Goal: Task Accomplishment & Management: Manage account settings

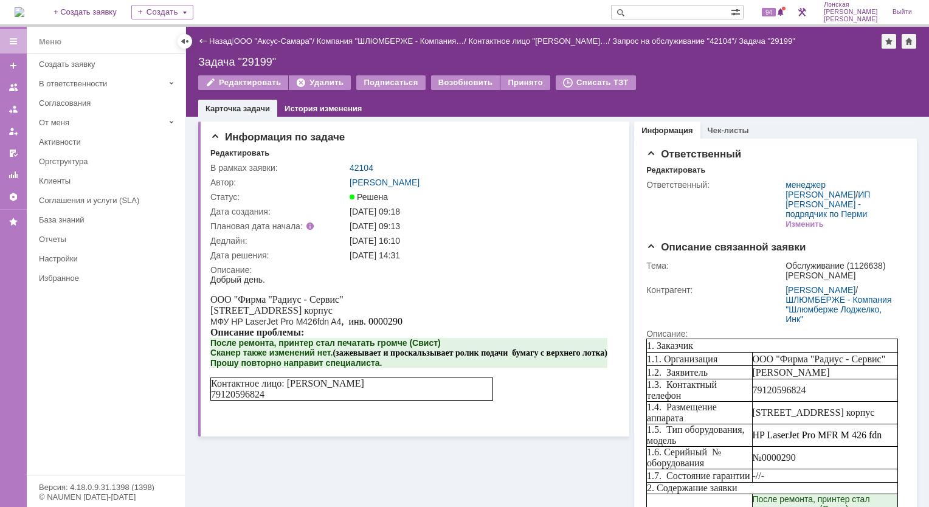
click at [24, 14] on img at bounding box center [20, 12] width 10 height 10
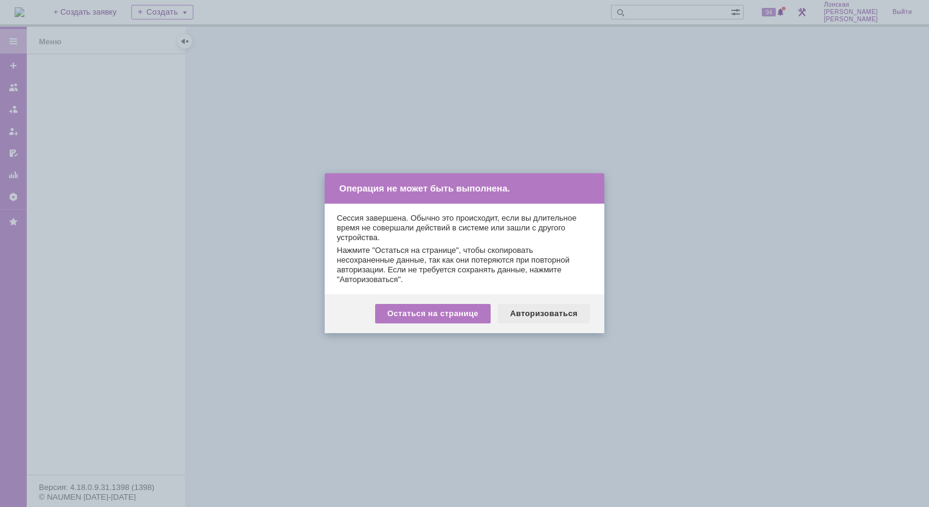
click at [533, 316] on div "Авторизоваться" at bounding box center [544, 313] width 92 height 19
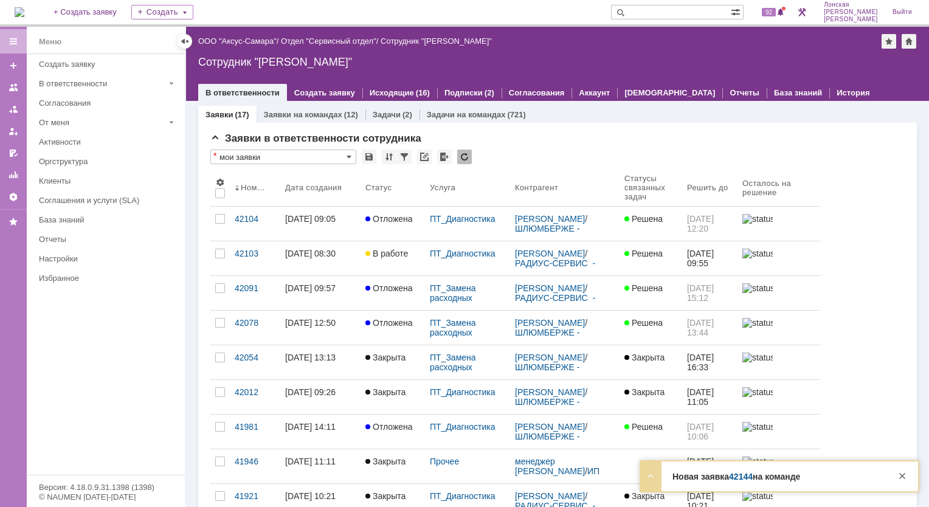
click at [745, 478] on link "42144" at bounding box center [741, 477] width 24 height 10
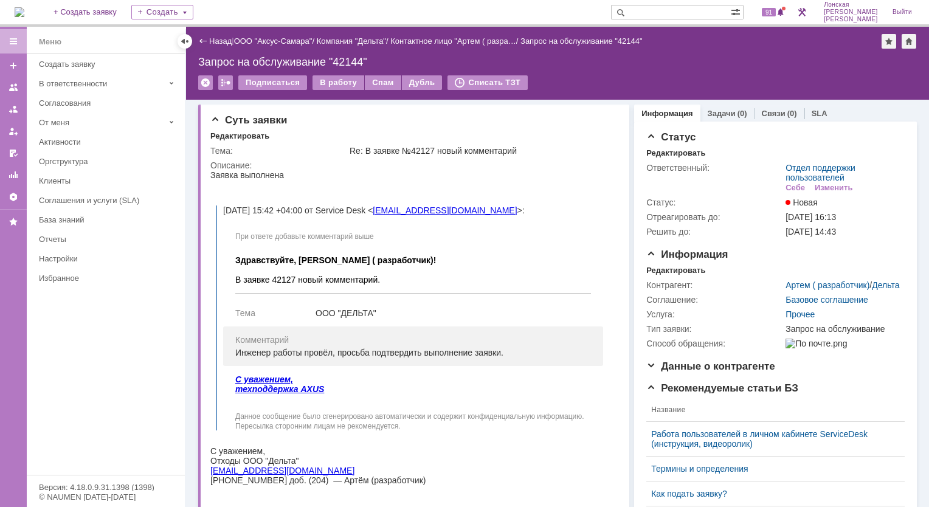
click at [24, 7] on img at bounding box center [20, 12] width 10 height 10
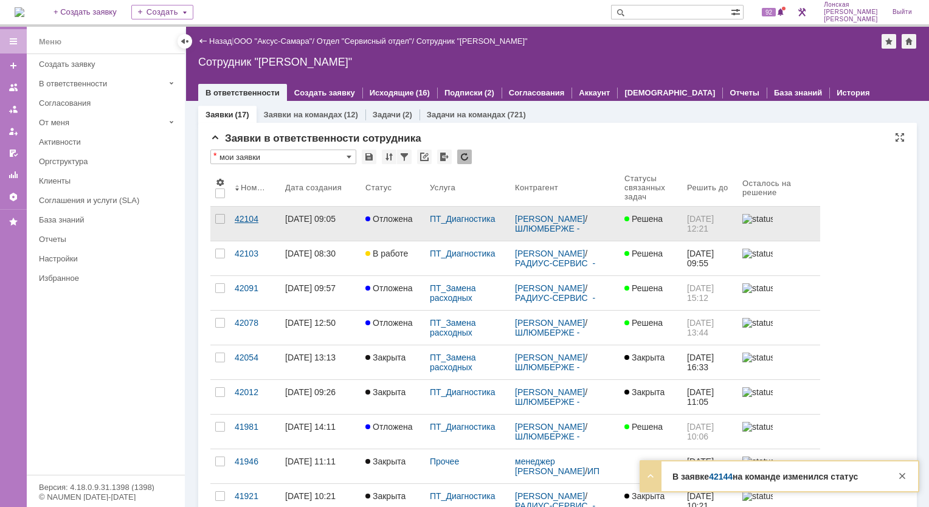
click at [258, 220] on div "42104" at bounding box center [255, 219] width 41 height 10
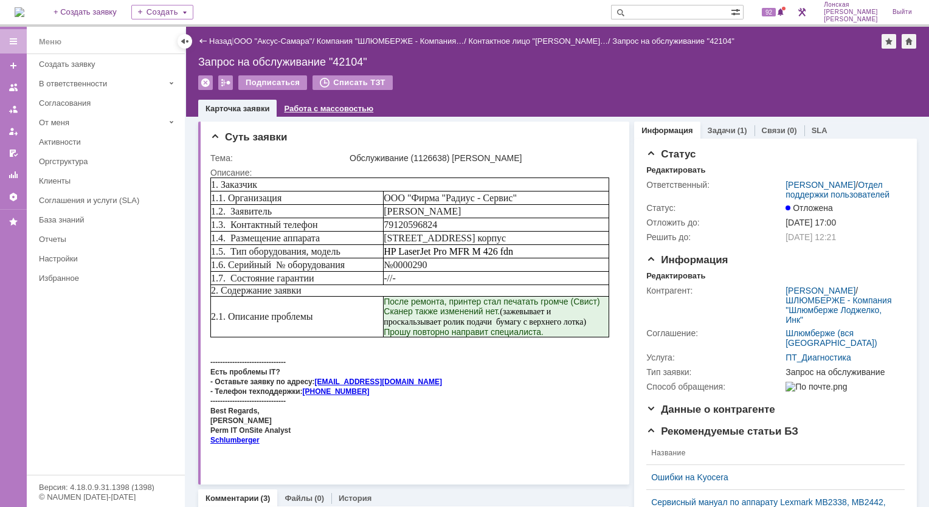
click at [299, 107] on link "Работа с массовостью" at bounding box center [328, 108] width 89 height 9
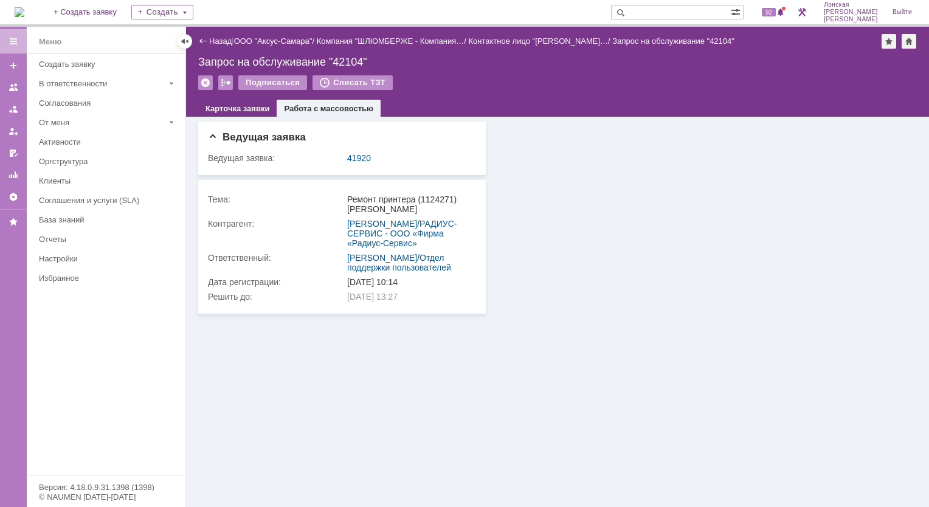
click at [24, 13] on img at bounding box center [20, 12] width 10 height 10
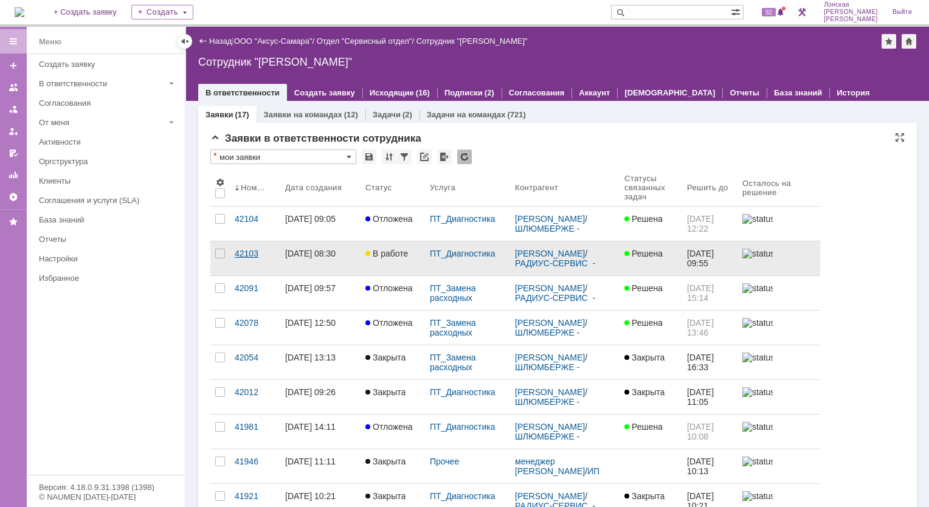
click at [241, 255] on div "42103" at bounding box center [255, 254] width 41 height 10
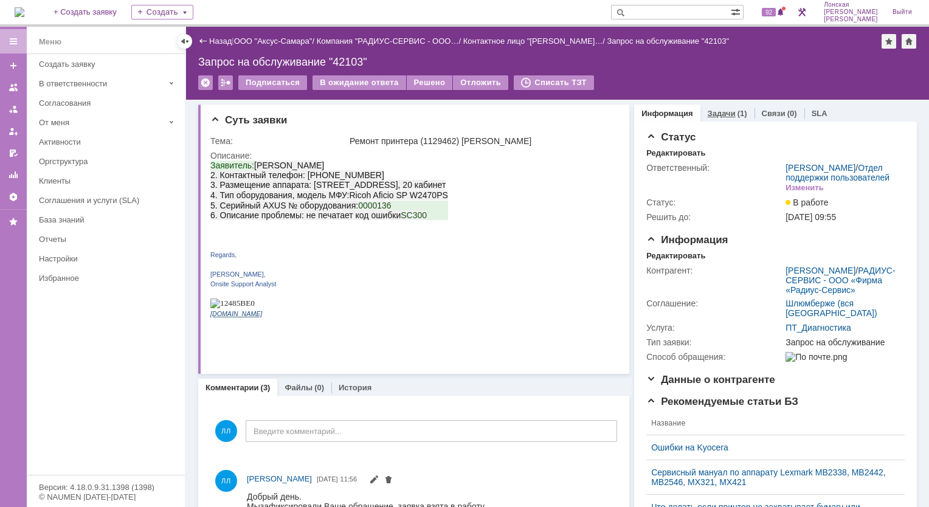
click at [737, 109] on div "(1)" at bounding box center [742, 113] width 10 height 9
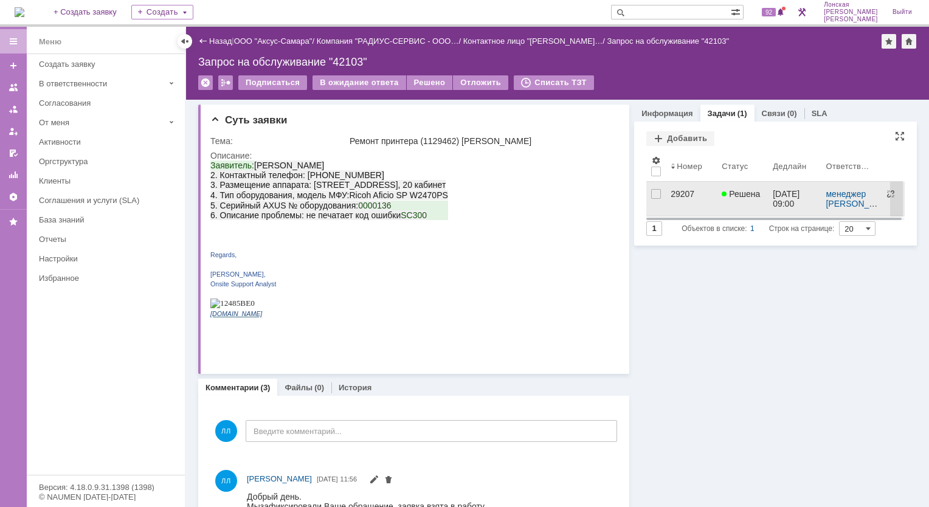
click at [671, 196] on div "29207" at bounding box center [691, 194] width 41 height 10
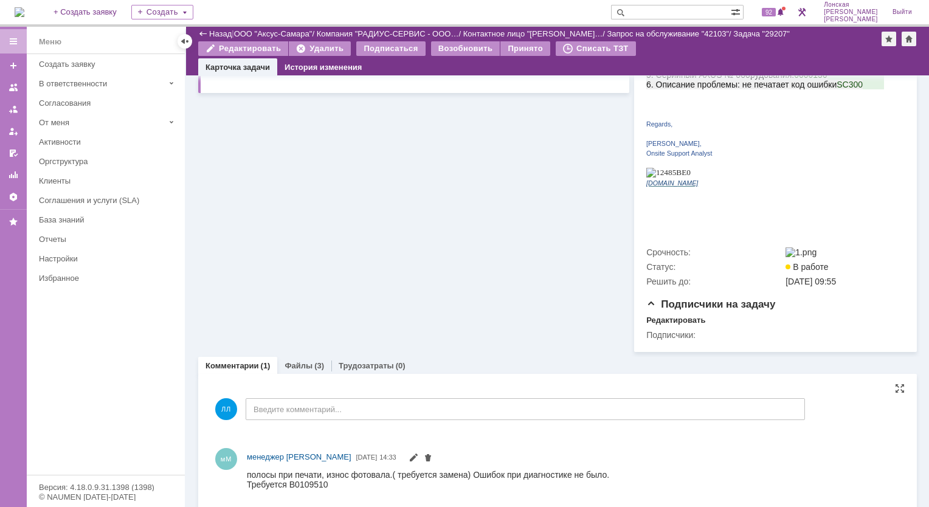
scroll to position [263, 0]
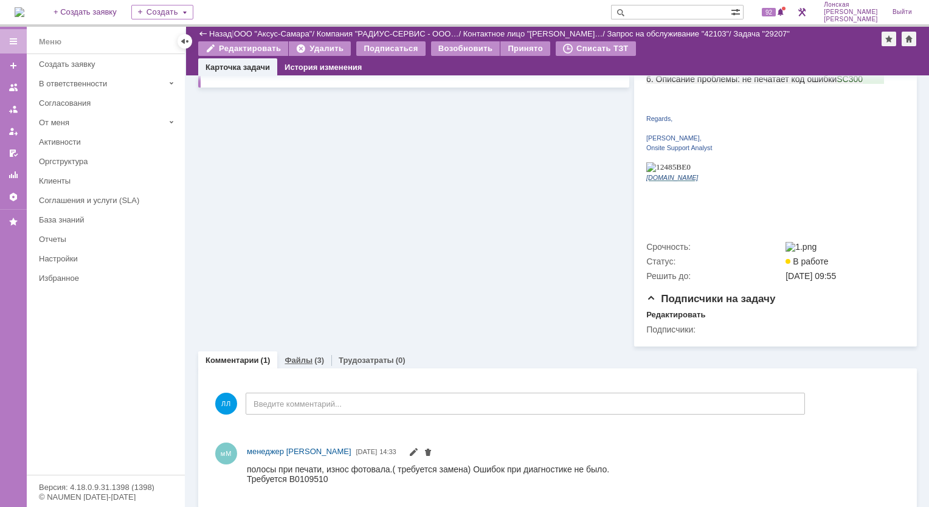
click at [302, 356] on link "Файлы" at bounding box center [299, 360] width 28 height 9
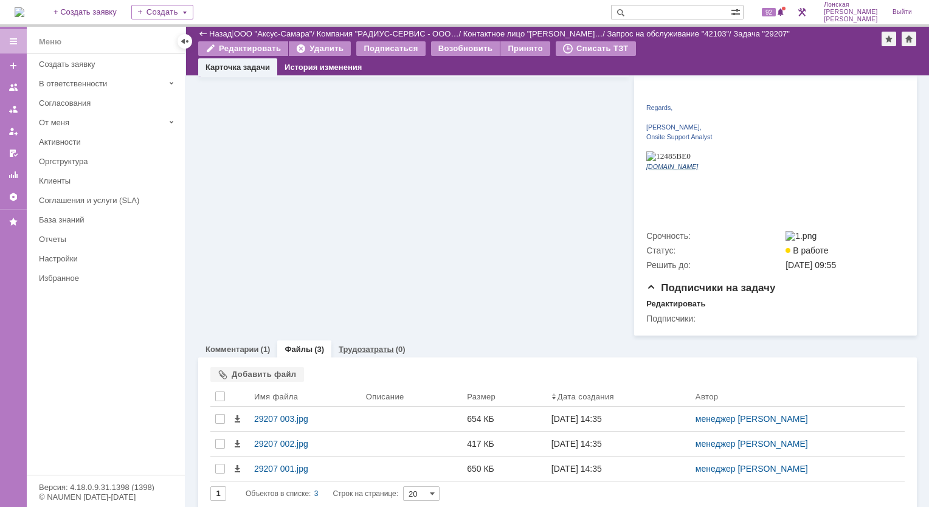
scroll to position [277, 0]
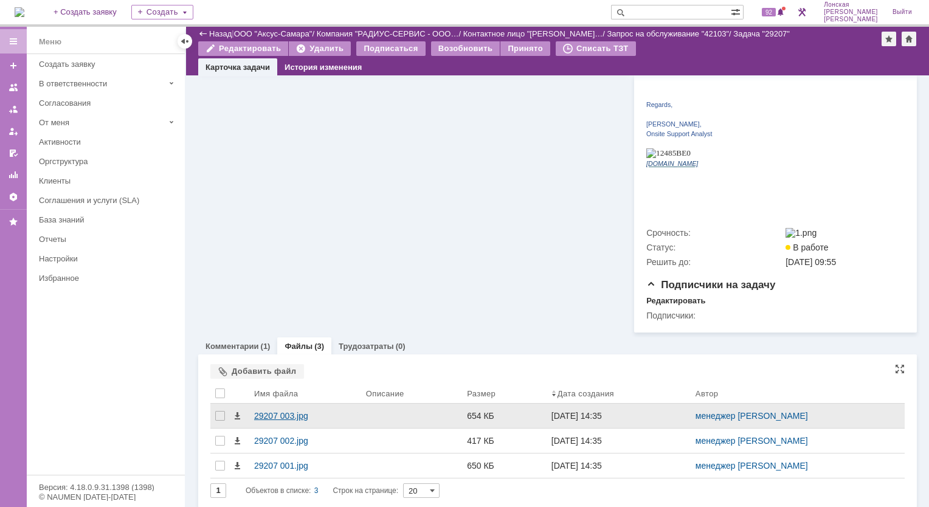
click at [270, 412] on div "29207 003.jpg" at bounding box center [305, 416] width 102 height 10
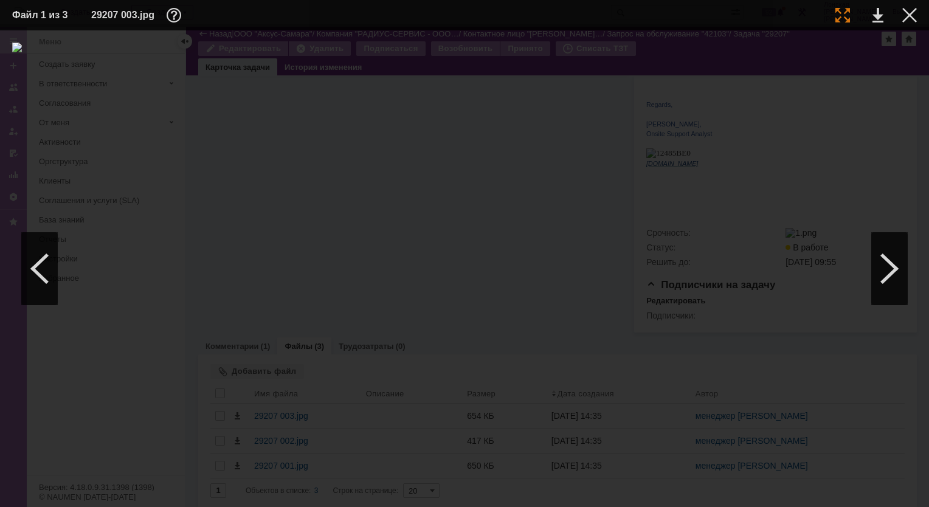
click at [846, 15] on div at bounding box center [842, 15] width 15 height 15
drag, startPoint x: 858, startPoint y: 503, endPoint x: 804, endPoint y: 515, distance: 55.3
click at [804, 506] on html "Идет загрузка, пожалуйста, подождите. На домашнюю + Создать заявку Создать 92 Л…" at bounding box center [464, 253] width 929 height 507
click at [235, 40] on img at bounding box center [464, 35] width 929 height 10
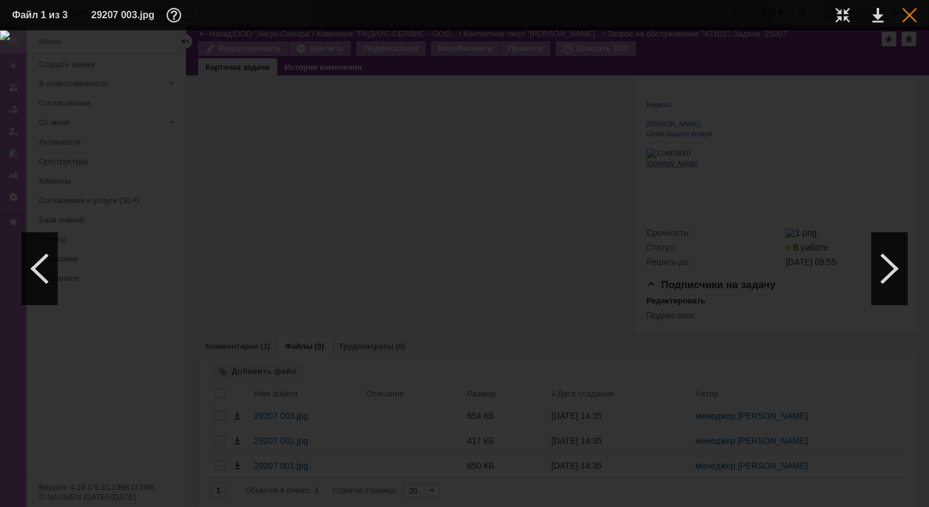
click at [910, 12] on div at bounding box center [909, 15] width 15 height 15
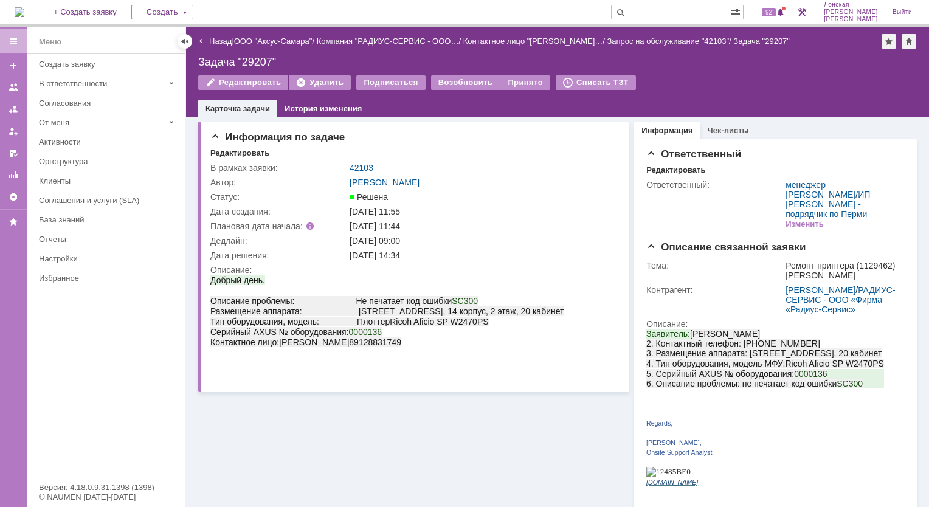
click at [356, 164] on link "42103" at bounding box center [362, 168] width 24 height 10
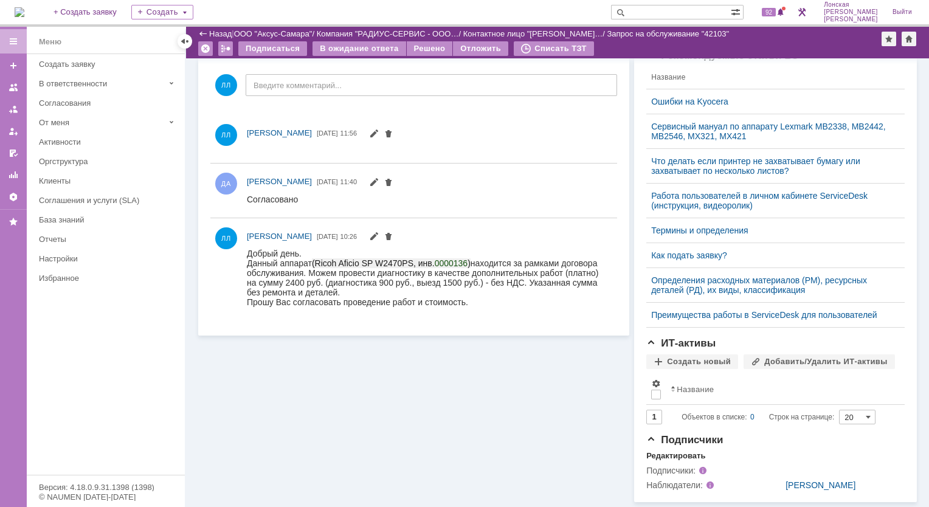
scroll to position [311, 0]
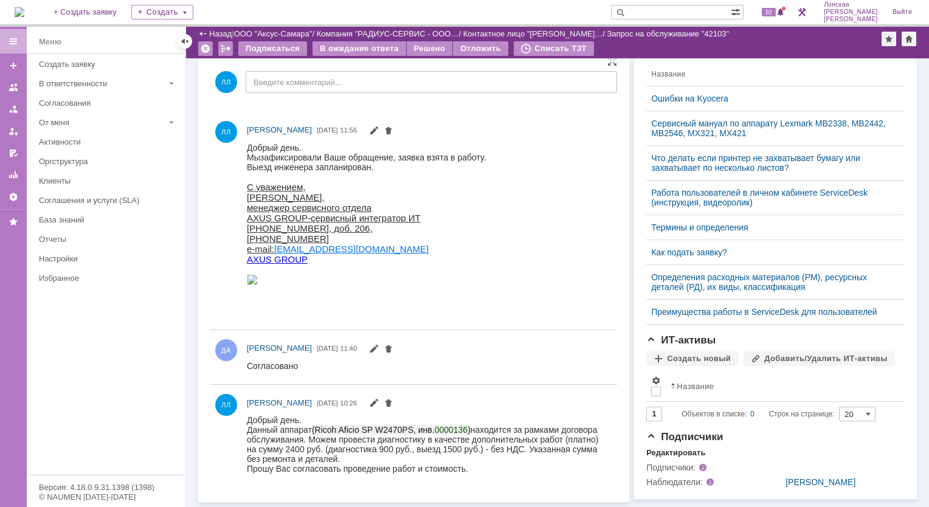
drag, startPoint x: 456, startPoint y: 221, endPoint x: 457, endPoint y: 230, distance: 8.6
click at [456, 227] on div "С уважением, Лонская Лариса, менеджер сервисного отдела AXUS GROUP-сервисный ин…" at bounding box center [367, 222] width 240 height 83
click at [384, 285] on div at bounding box center [367, 280] width 240 height 12
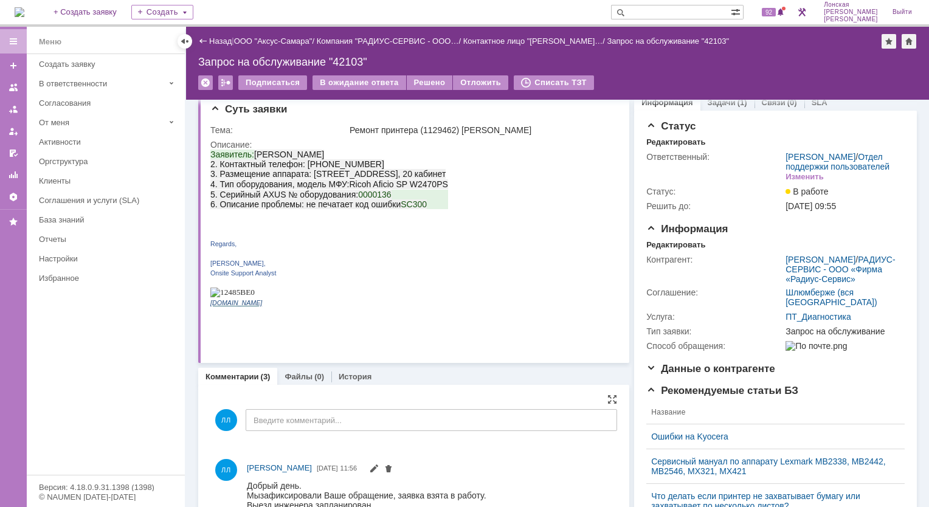
scroll to position [0, 0]
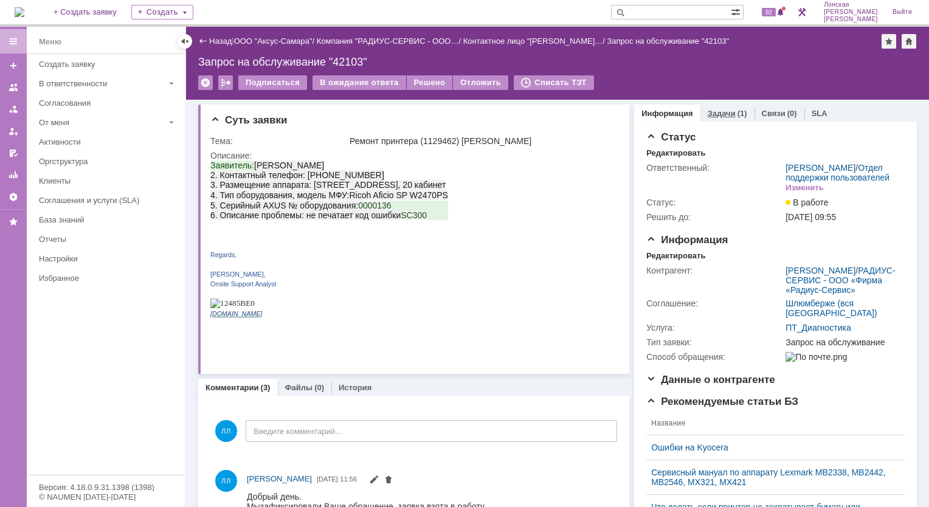
click at [709, 113] on link "Задачи" at bounding box center [722, 113] width 28 height 9
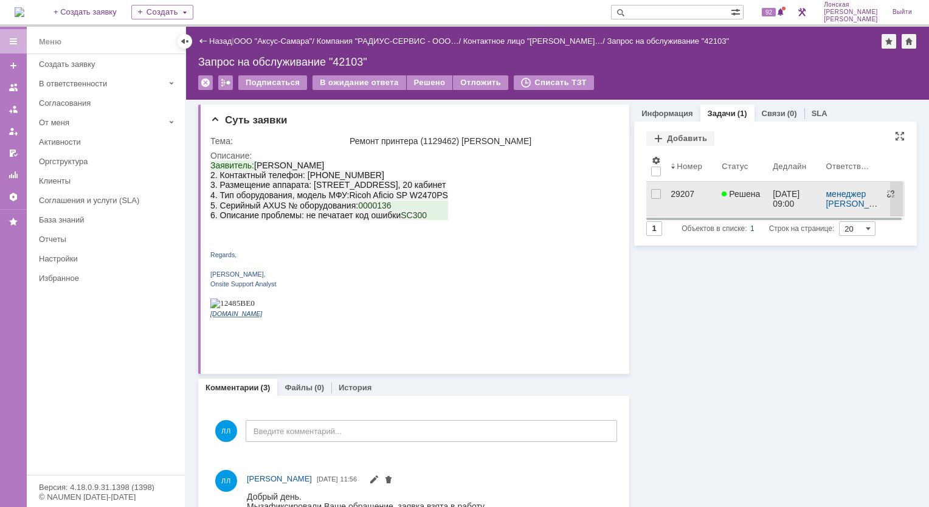
click at [674, 198] on div "29207" at bounding box center [691, 194] width 41 height 10
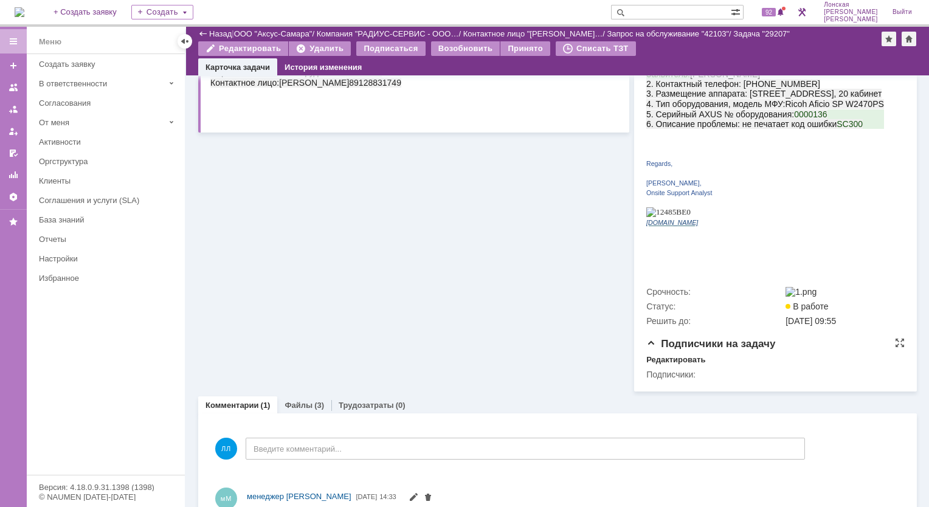
scroll to position [243, 0]
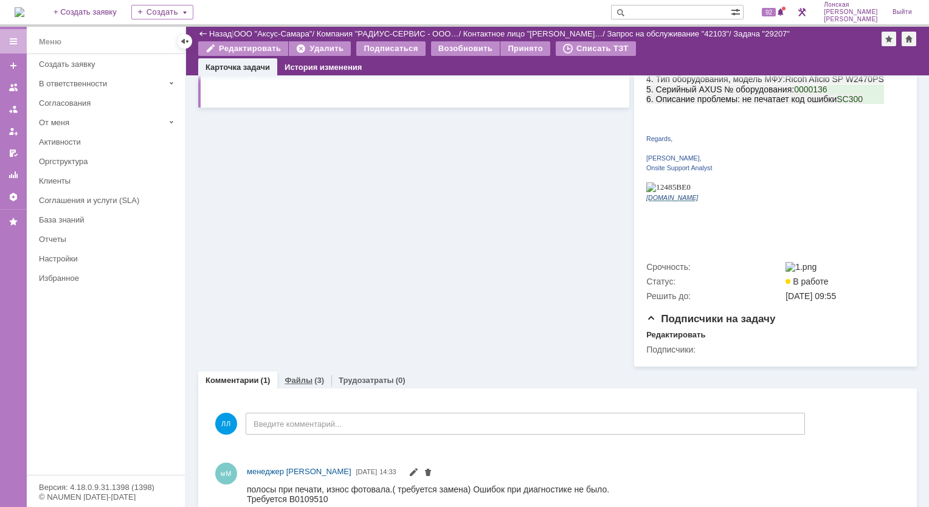
click at [298, 378] on link "Файлы" at bounding box center [299, 380] width 28 height 9
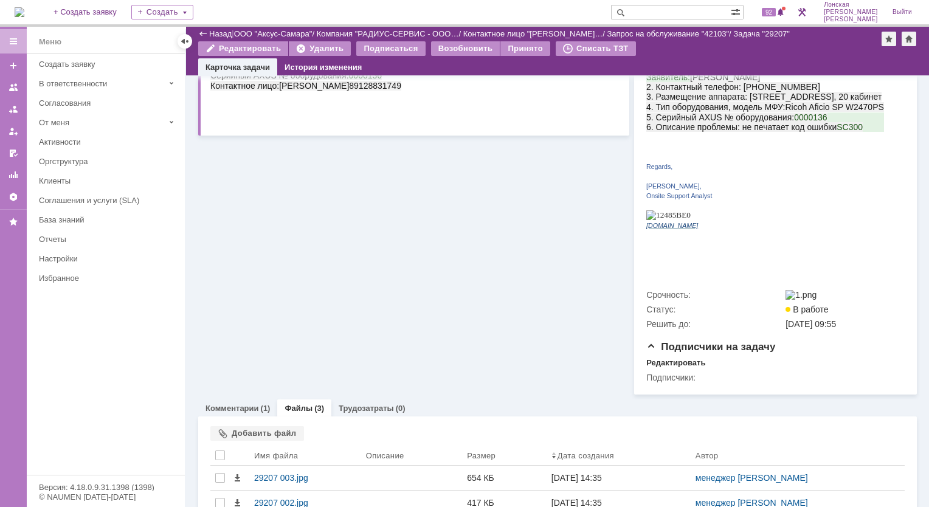
scroll to position [243, 0]
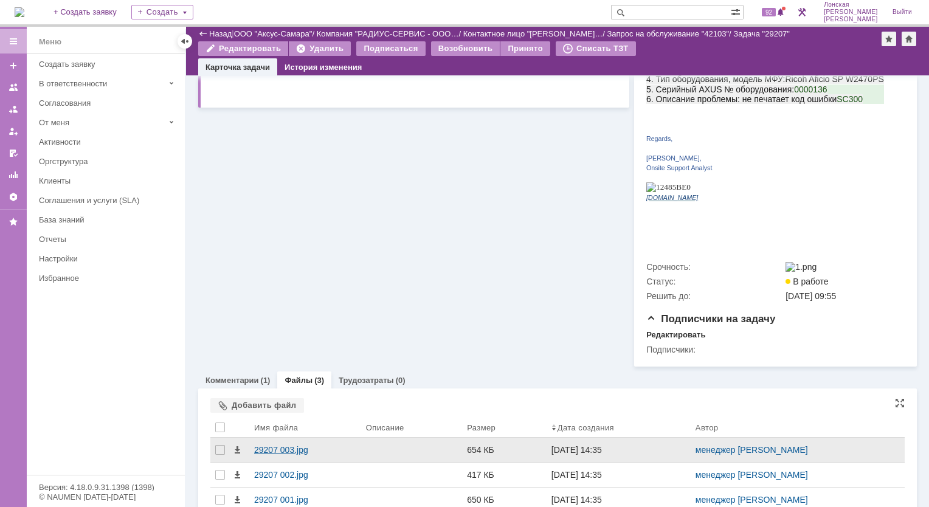
click at [280, 445] on div "29207 003.jpg" at bounding box center [305, 450] width 102 height 10
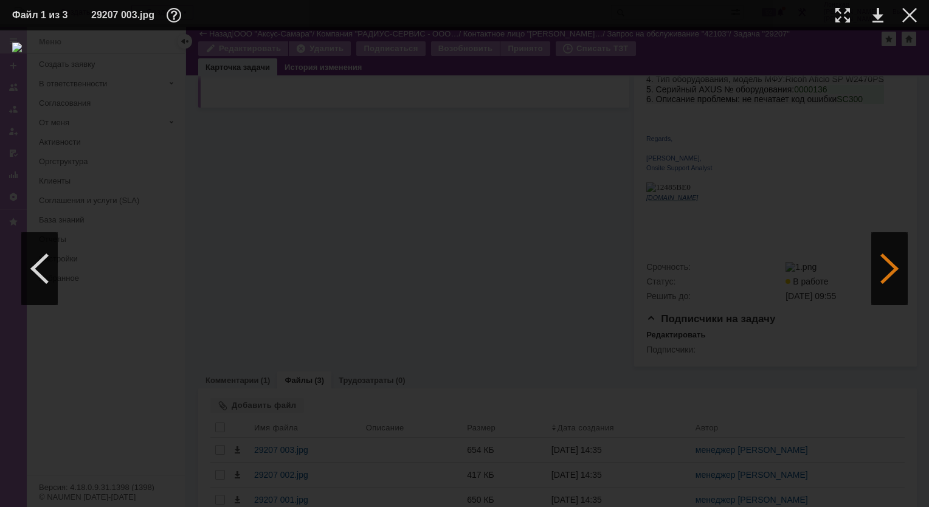
drag, startPoint x: 889, startPoint y: 266, endPoint x: 881, endPoint y: 272, distance: 10.0
click at [889, 266] on div at bounding box center [889, 268] width 36 height 73
click at [878, 276] on div at bounding box center [889, 268] width 36 height 73
click at [506, 136] on img at bounding box center [464, 269] width 905 height 452
click at [841, 17] on div at bounding box center [842, 15] width 15 height 15
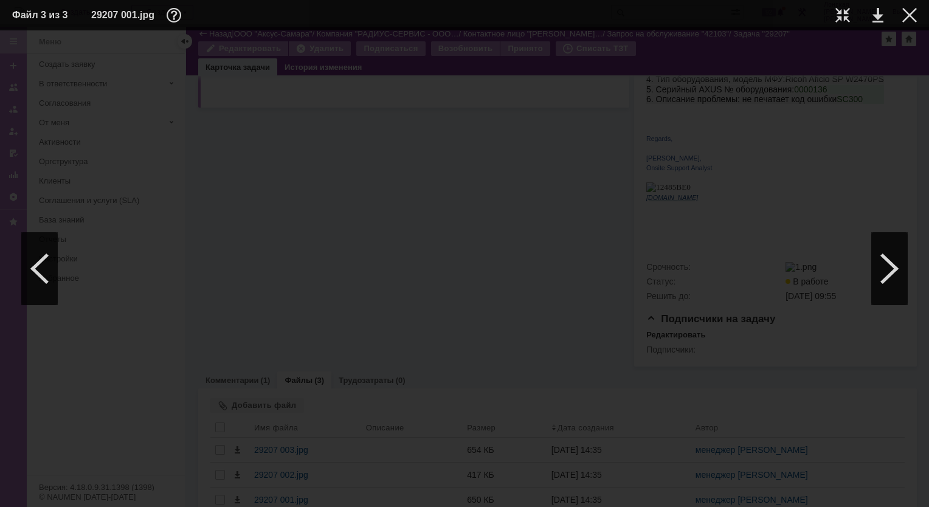
scroll to position [107, 44]
click at [883, 257] on div at bounding box center [889, 268] width 36 height 73
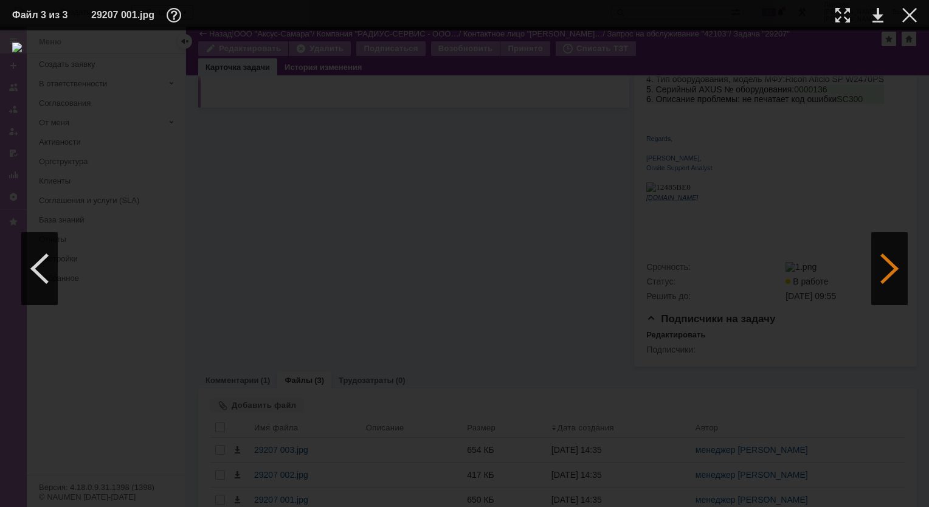
click at [883, 257] on div at bounding box center [889, 268] width 36 height 73
click at [907, 18] on div at bounding box center [909, 15] width 15 height 15
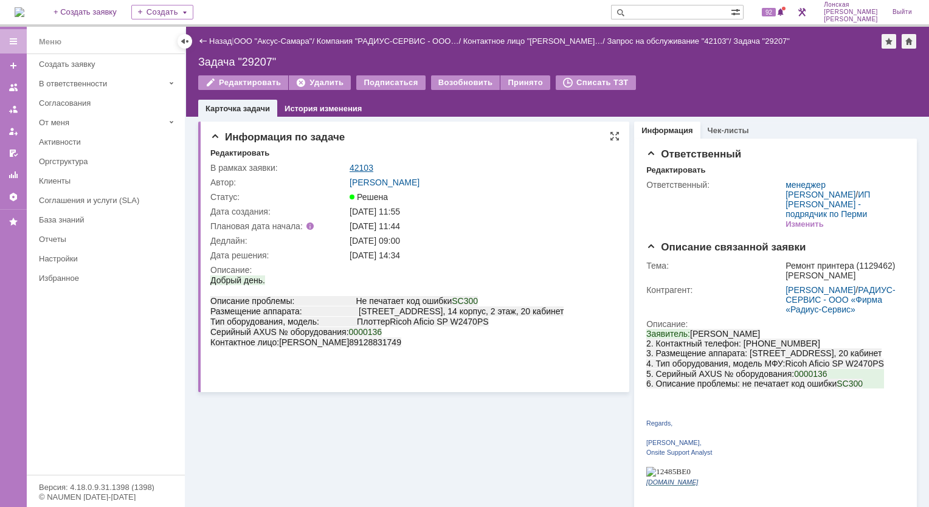
click at [360, 165] on link "42103" at bounding box center [362, 168] width 24 height 10
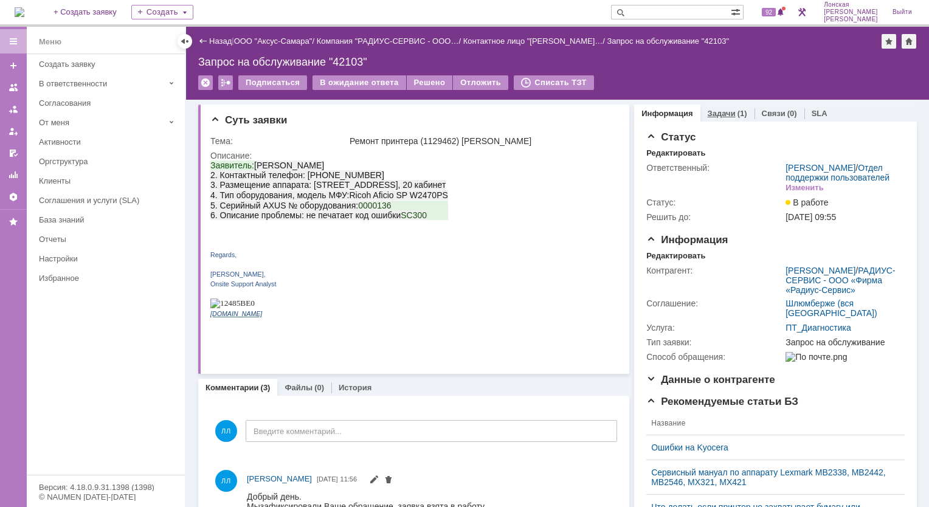
click at [718, 118] on div "Задачи (1)" at bounding box center [727, 114] width 54 height 18
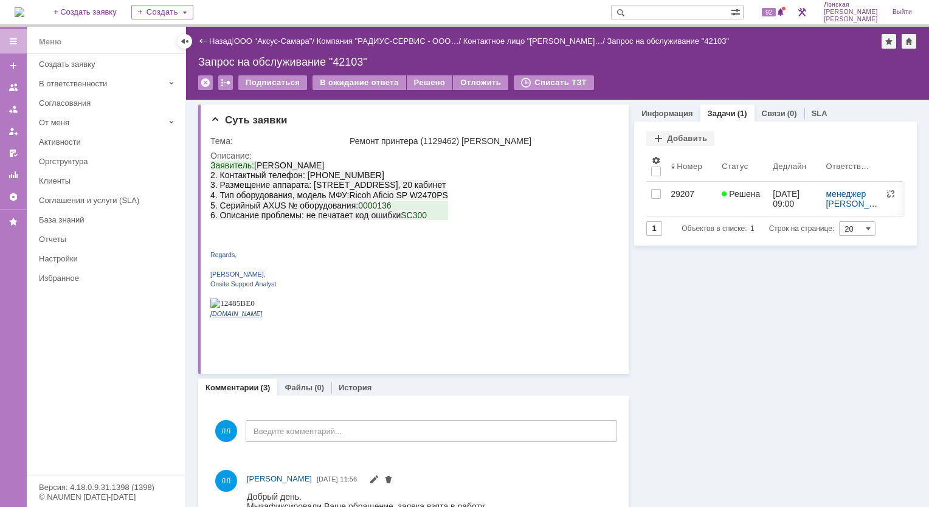
drag, startPoint x: 683, startPoint y: 193, endPoint x: 676, endPoint y: 191, distance: 7.7
click at [683, 193] on div "29207" at bounding box center [691, 194] width 41 height 10
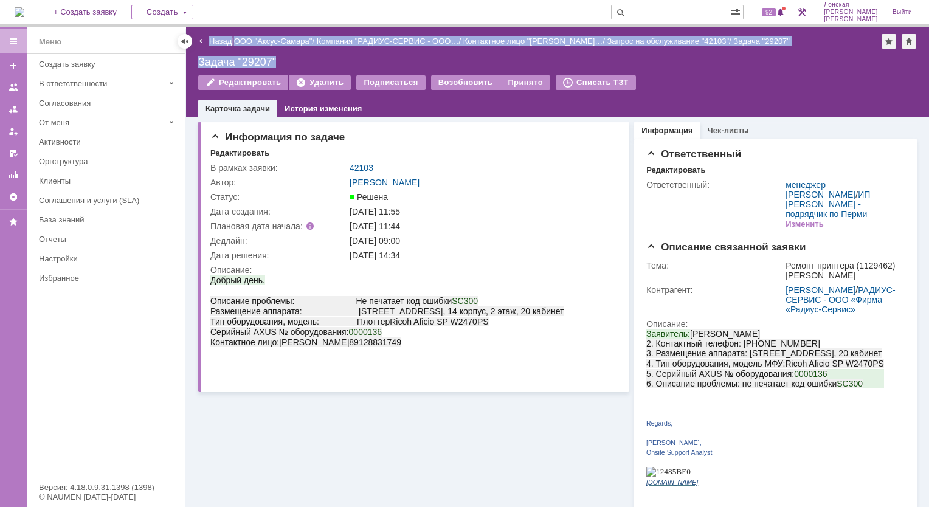
drag, startPoint x: 283, startPoint y: 63, endPoint x: 185, endPoint y: 50, distance: 98.7
click at [186, 50] on div "Назад | ООО "Аксус-Самара" / Компания "РАДИУС-СЕРВИС - ООО… / Контактное лицо "…" at bounding box center [557, 72] width 743 height 90
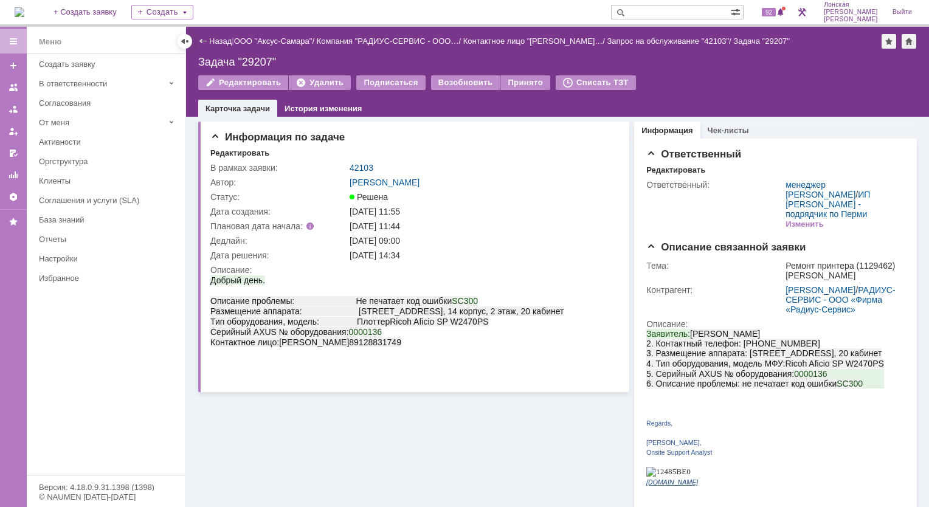
drag, startPoint x: 185, startPoint y: 50, endPoint x: 438, endPoint y: 74, distance: 253.4
click at [450, 77] on div "Возобновить" at bounding box center [465, 82] width 69 height 15
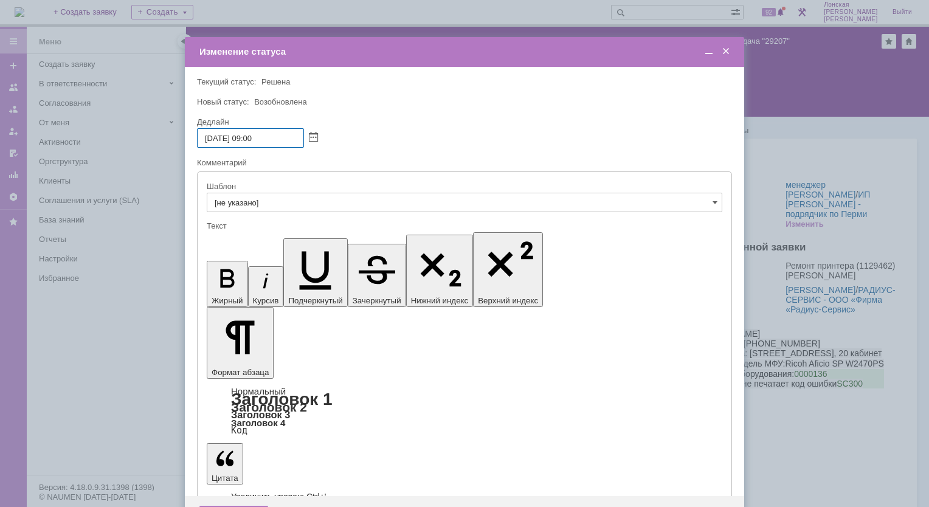
click at [730, 52] on span at bounding box center [726, 51] width 12 height 11
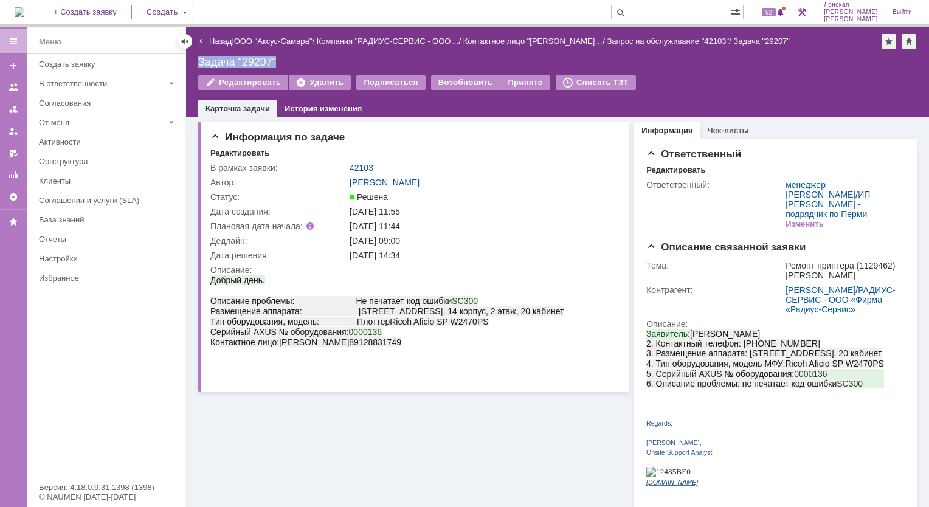
drag, startPoint x: 280, startPoint y: 58, endPoint x: 198, endPoint y: 60, distance: 82.1
click at [198, 60] on div "Задача "29207"" at bounding box center [557, 62] width 719 height 12
copy div "Задача "29207""
click at [359, 169] on link "42103" at bounding box center [362, 168] width 24 height 10
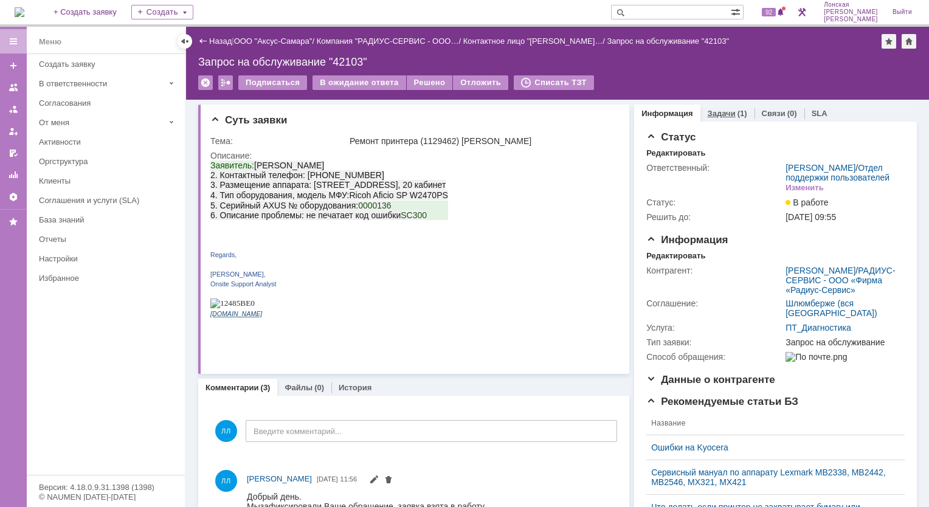
click at [715, 113] on link "Задачи" at bounding box center [722, 113] width 28 height 9
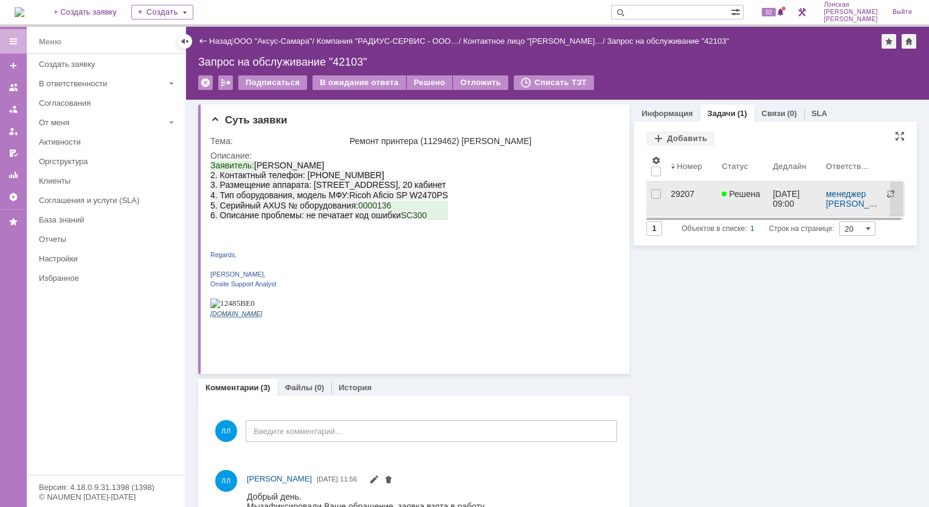
click at [671, 196] on div "29207" at bounding box center [691, 194] width 41 height 10
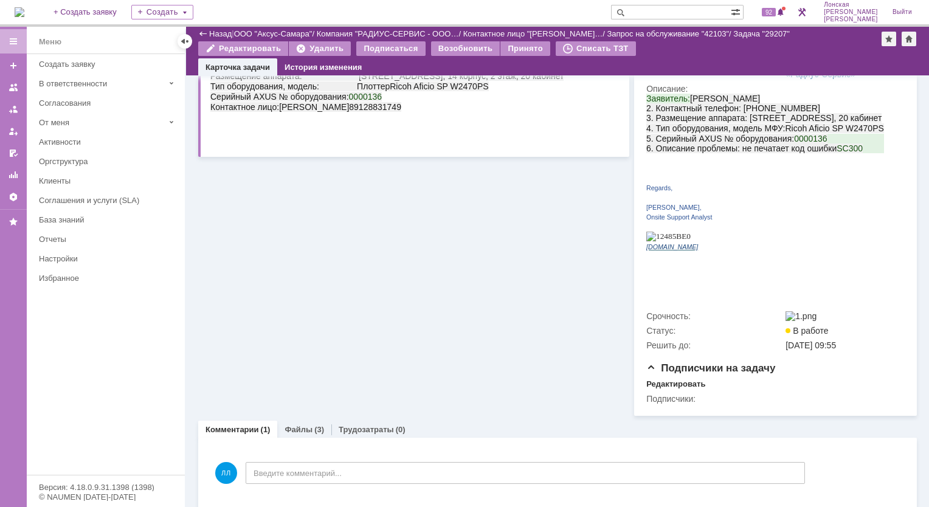
scroll to position [263, 0]
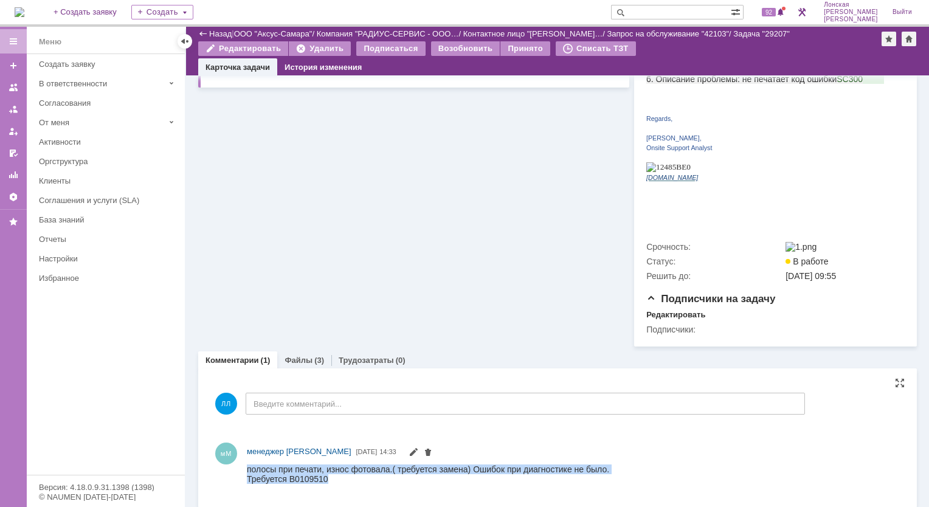
drag, startPoint x: 247, startPoint y: 467, endPoint x: 339, endPoint y: 477, distance: 92.9
click at [339, 477] on body "полосы при печати, износ фотовала.( требуется замена) Ошибок при диагностике не…" at bounding box center [428, 473] width 362 height 19
click at [327, 482] on div "Требуется B0109510" at bounding box center [428, 479] width 362 height 10
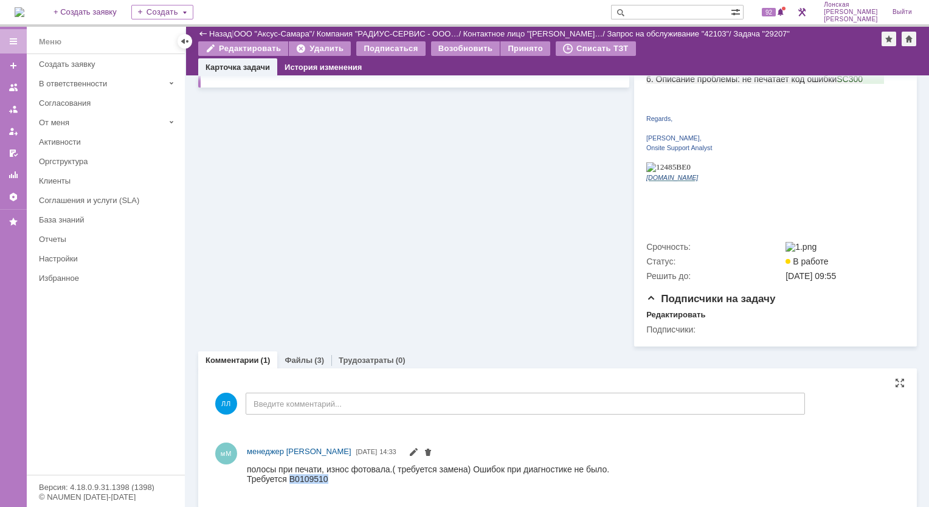
drag, startPoint x: 289, startPoint y: 478, endPoint x: 328, endPoint y: 478, distance: 38.9
click at [328, 478] on div "Требуется B0109510" at bounding box center [428, 479] width 362 height 10
copy div "B0109510"
click at [318, 482] on div at bounding box center [573, 475] width 653 height 26
click at [298, 474] on div "полосы при печати, износ фотовала.( требуется замена) Ошибок при диагностике не…" at bounding box center [428, 469] width 362 height 10
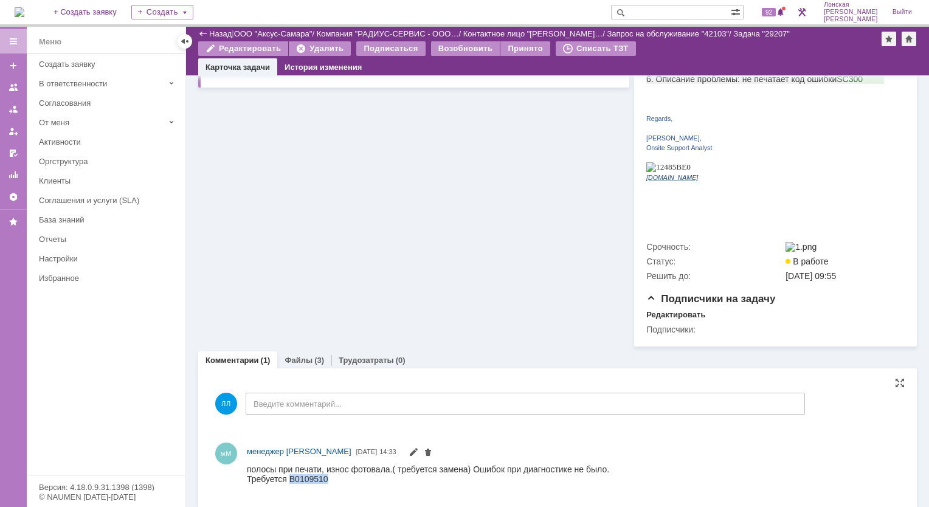
drag, startPoint x: 291, startPoint y: 480, endPoint x: 327, endPoint y: 489, distance: 37.0
click at [327, 483] on html "полосы при печати, износ фотовала.( требуется замена) Ошибок при диагностике не…" at bounding box center [568, 473] width 643 height 19
copy div "B0109510"
click at [331, 480] on div at bounding box center [573, 475] width 653 height 26
copy div "B0109510"
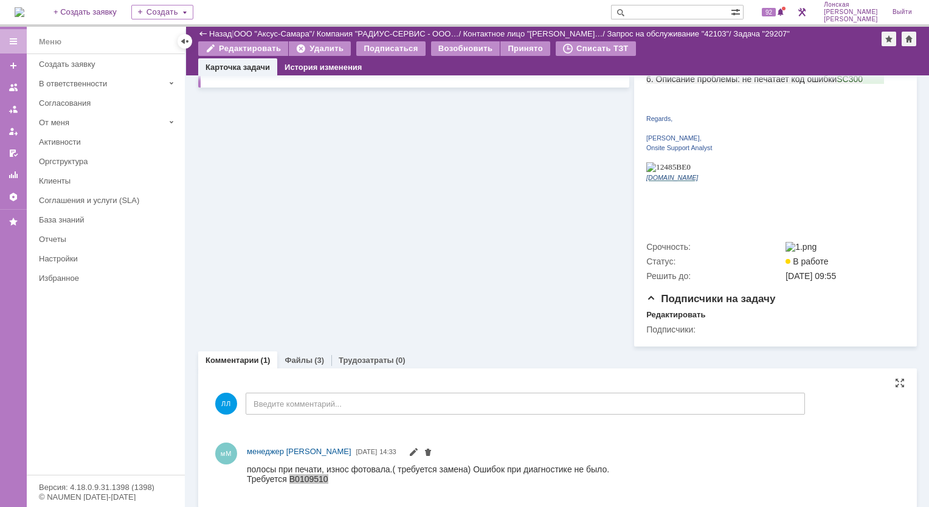
click at [595, 485] on div "мМ менеджер МИКО 06.10.2025 14:33" at bounding box center [557, 465] width 694 height 55
click at [338, 483] on div "Требуется B0109510" at bounding box center [428, 479] width 362 height 10
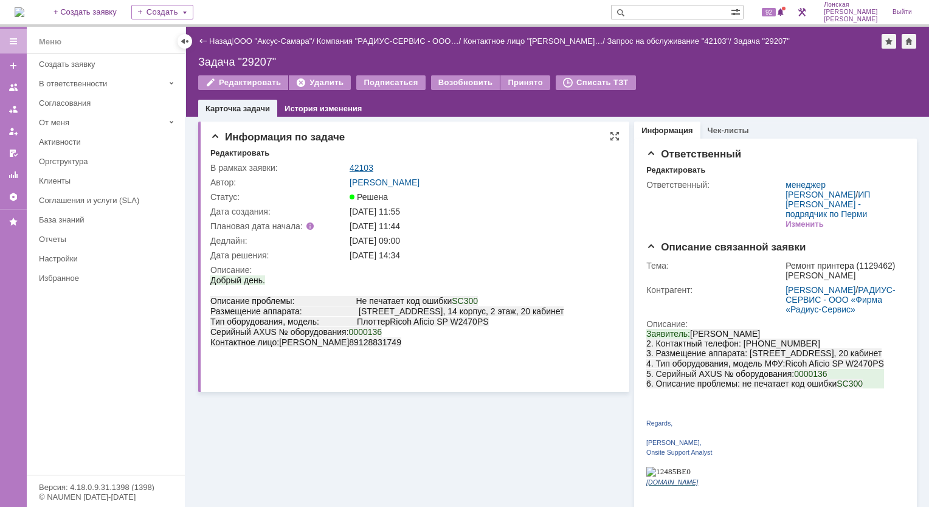
click at [365, 169] on link "42103" at bounding box center [362, 168] width 24 height 10
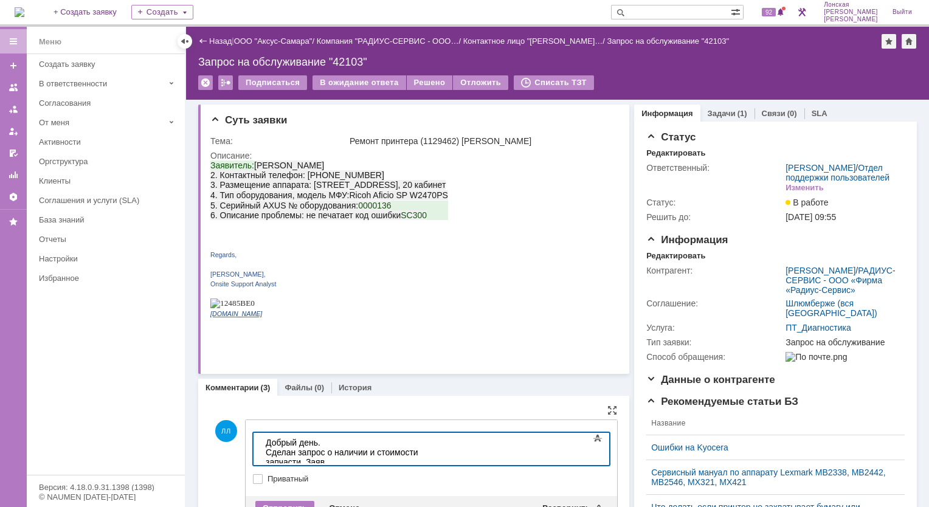
scroll to position [17, 0]
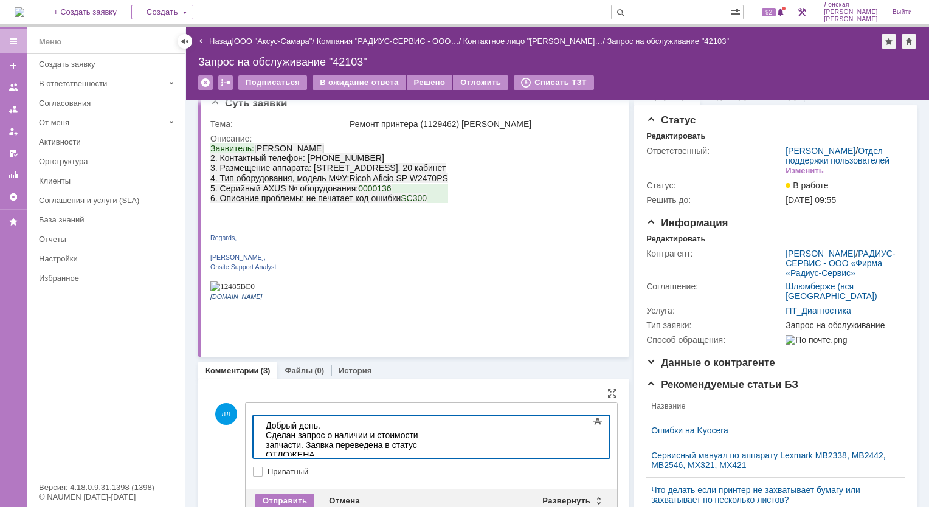
click at [438, 433] on div "Сделан запрос о наличии и стоимости запчасти. Заявка переведена в статус ОТЛОЖЕ…" at bounding box center [352, 444] width 173 height 29
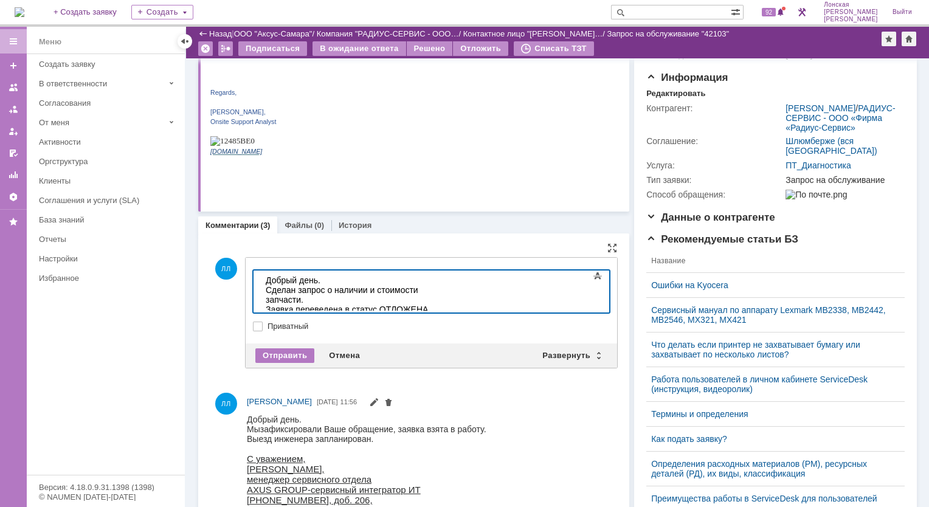
scroll to position [122, 0]
click at [438, 292] on div "Сделан запрос о наличии и стоимости запчасти." at bounding box center [352, 294] width 173 height 19
click at [438, 288] on div "Сделан запрос о наличии и стоимости запчасти. До получения необходимой информац…" at bounding box center [352, 304] width 173 height 39
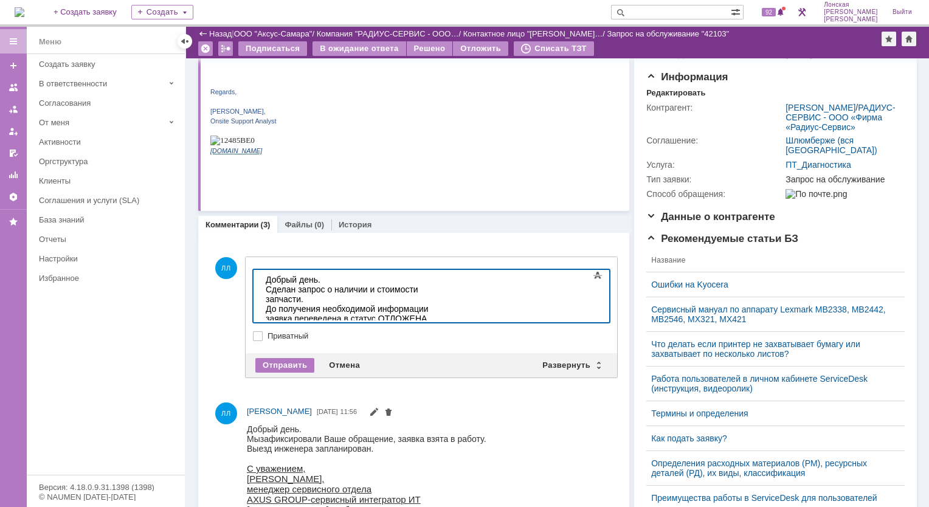
click at [325, 304] on div "До получения необходимой информации заявка переведена в статус ОТЛОЖЕНА." at bounding box center [352, 313] width 173 height 19
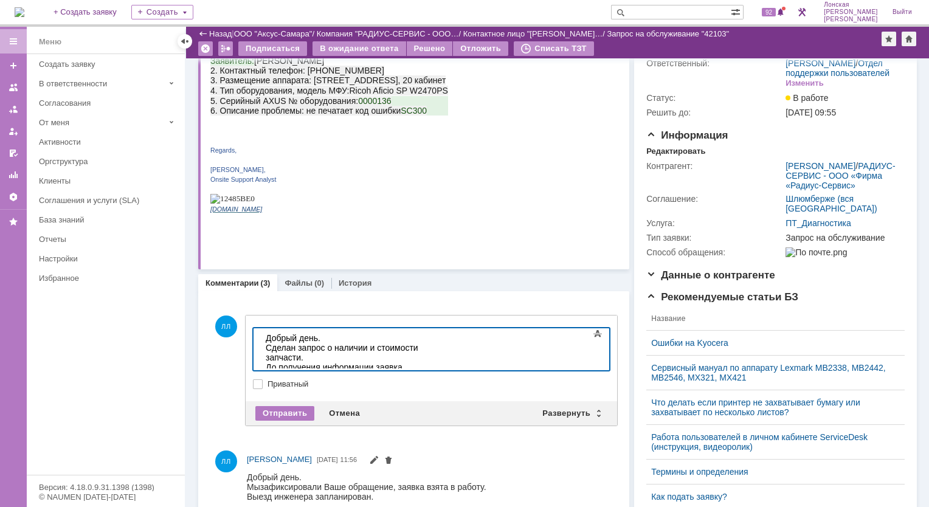
scroll to position [61, 0]
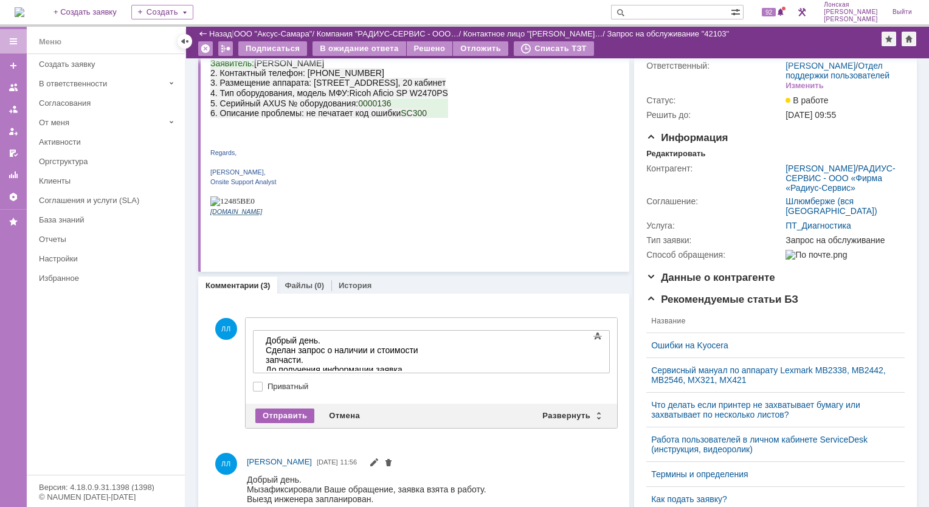
click at [295, 414] on div "Отправить" at bounding box center [284, 416] width 59 height 15
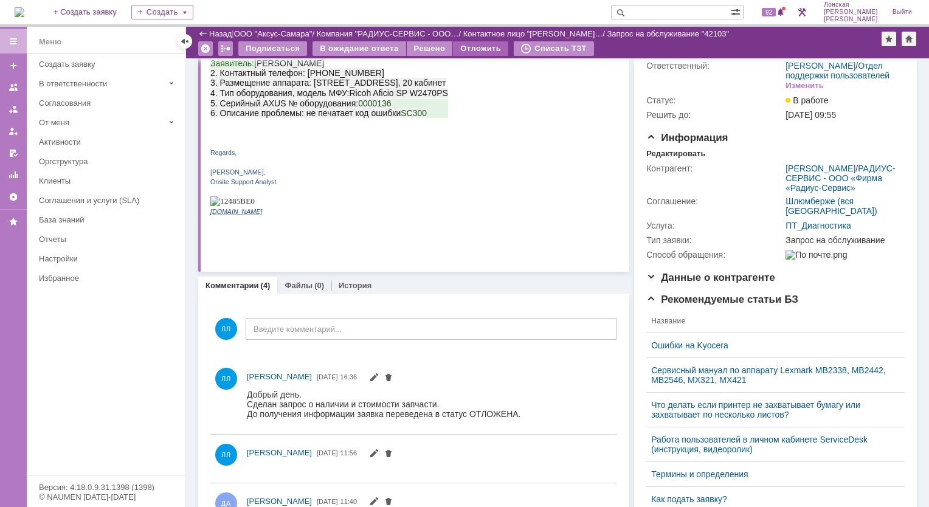
scroll to position [0, 0]
click at [477, 53] on div "Отложить" at bounding box center [480, 48] width 55 height 15
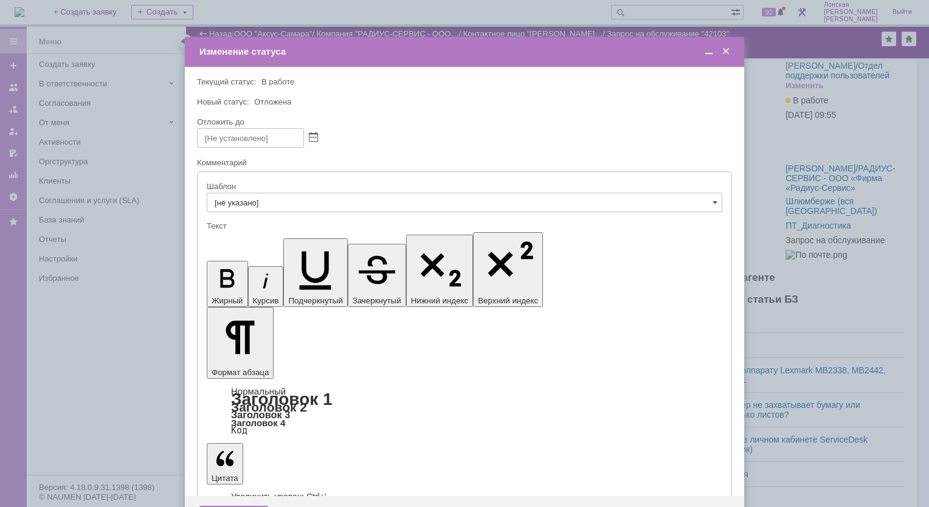
click at [309, 136] on span at bounding box center [313, 138] width 9 height 10
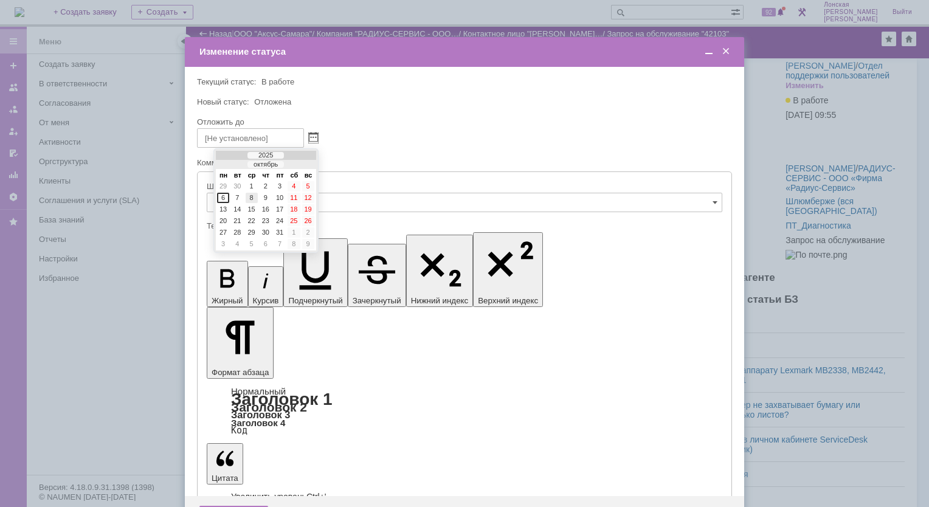
click at [247, 196] on div "8" at bounding box center [252, 198] width 12 height 10
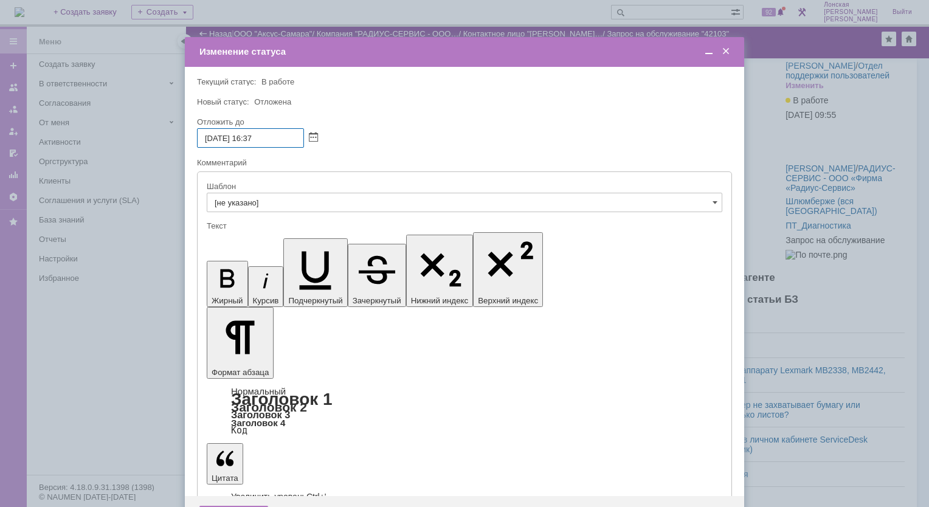
click at [247, 140] on input "08.10.2025 16:37" at bounding box center [250, 137] width 107 height 19
type input "08.10.2025 10:00"
click at [236, 506] on div "Сохранить" at bounding box center [233, 515] width 69 height 19
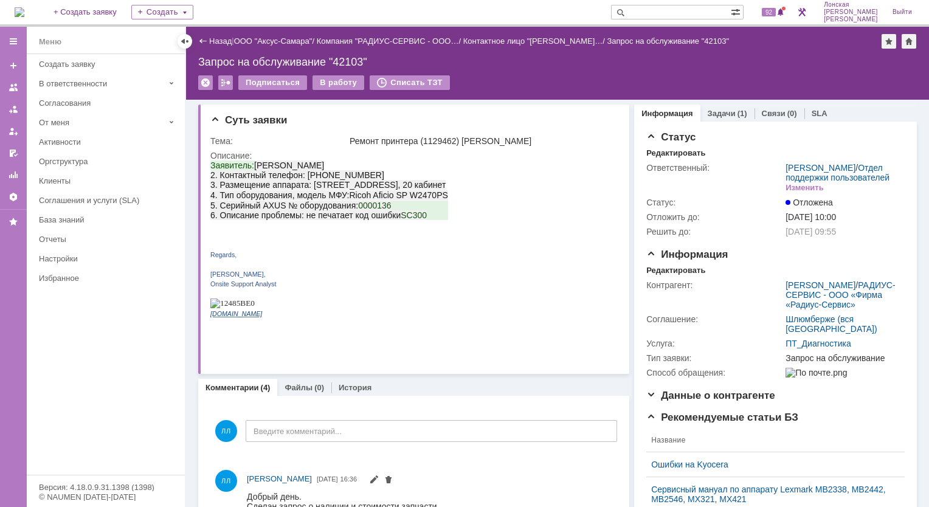
click at [24, 13] on img at bounding box center [20, 12] width 10 height 10
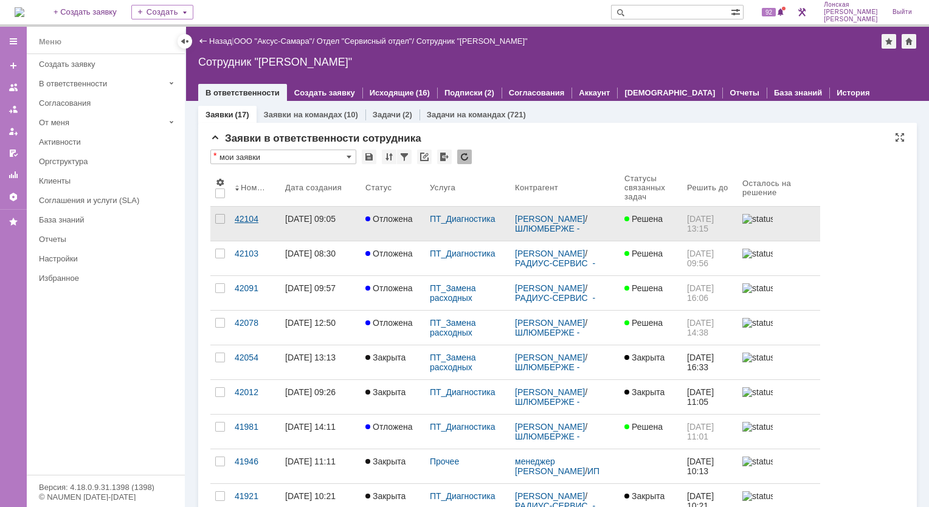
click at [249, 219] on div "42104" at bounding box center [255, 219] width 41 height 10
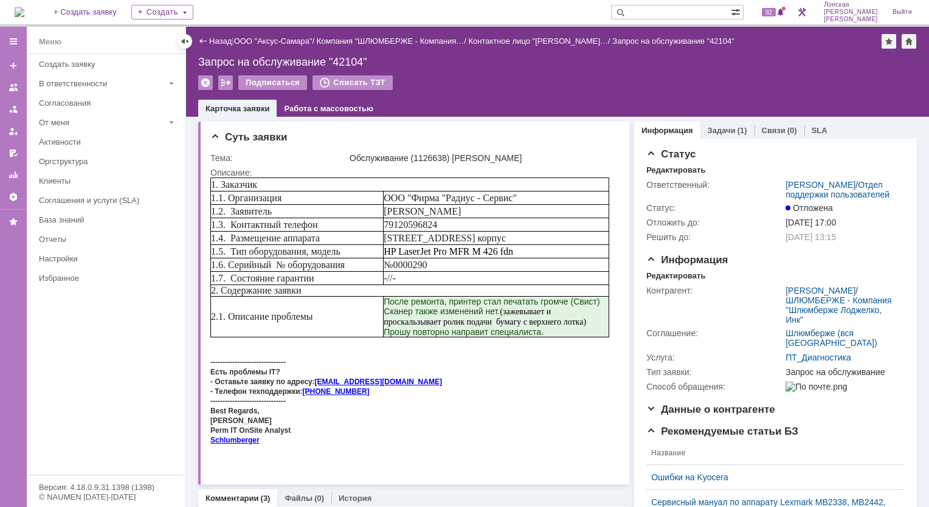
click at [24, 11] on img at bounding box center [20, 12] width 10 height 10
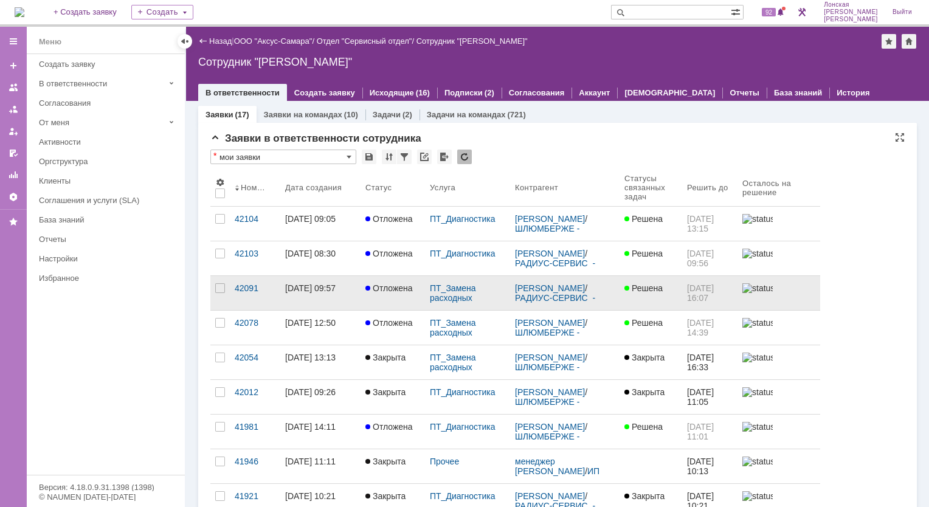
click at [311, 288] on div "[DATE] 09:57" at bounding box center [310, 288] width 50 height 10
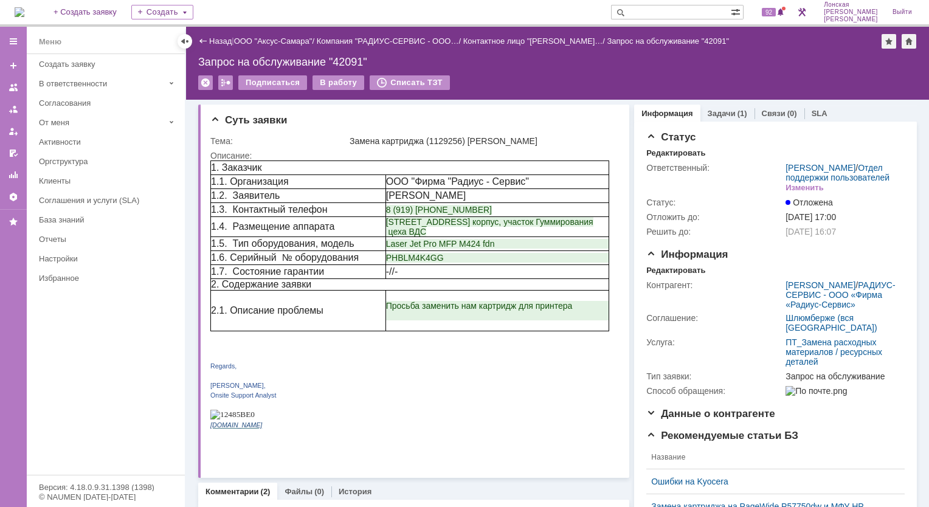
click at [24, 11] on img at bounding box center [20, 12] width 10 height 10
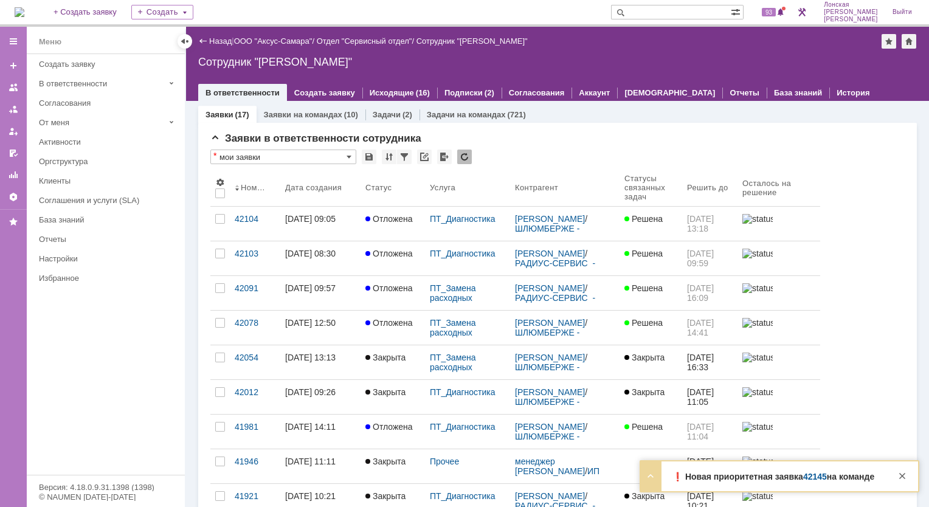
click at [811, 476] on link "42145" at bounding box center [815, 477] width 24 height 10
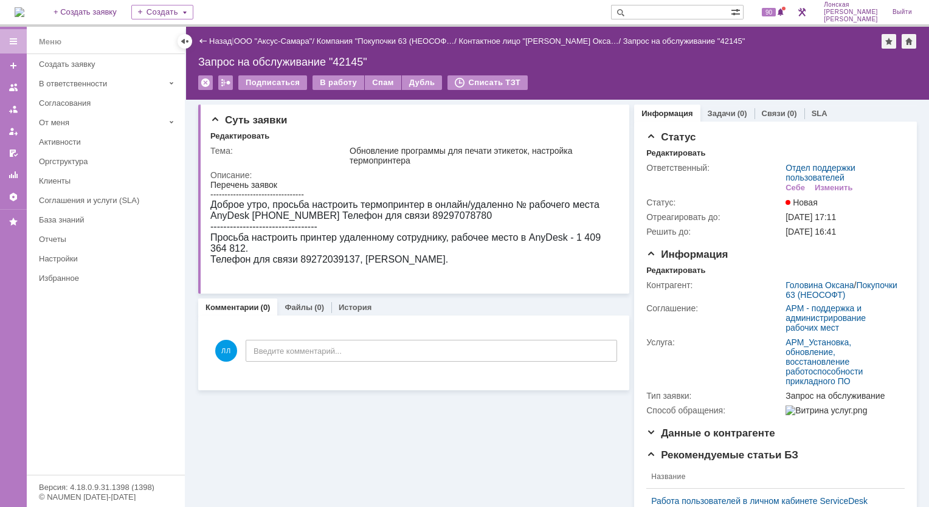
click at [403, 190] on div "Перечень заявок ---------------------------------" at bounding box center [409, 189] width 399 height 19
click at [24, 9] on img at bounding box center [20, 12] width 10 height 10
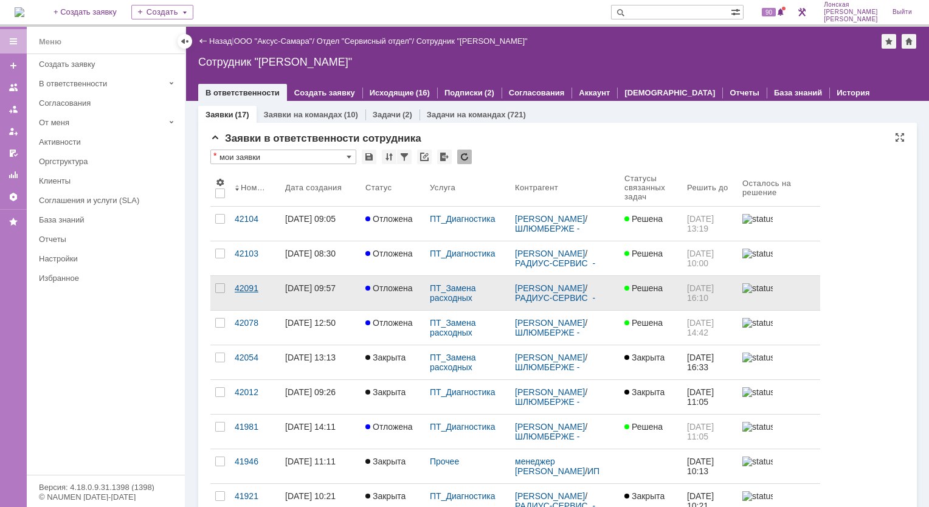
click at [247, 291] on div "42091" at bounding box center [255, 288] width 41 height 10
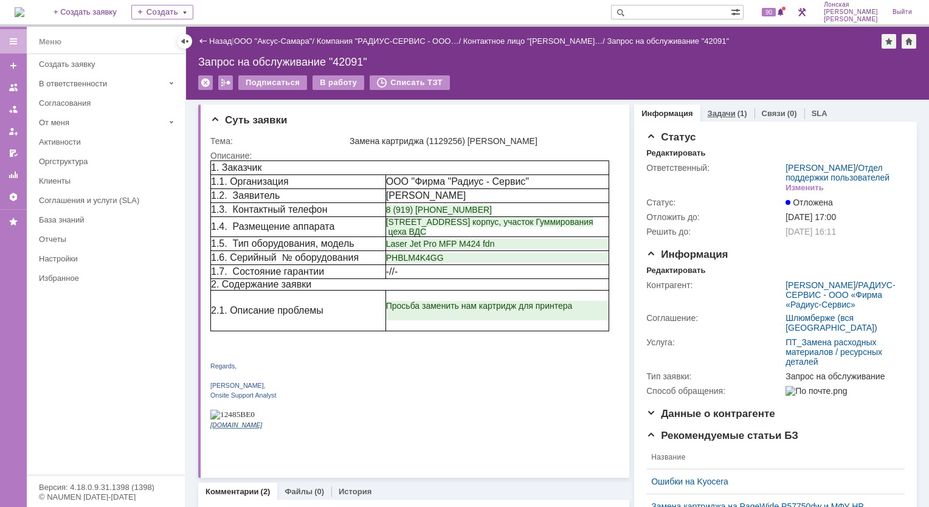
click at [710, 114] on link "Задачи" at bounding box center [722, 113] width 28 height 9
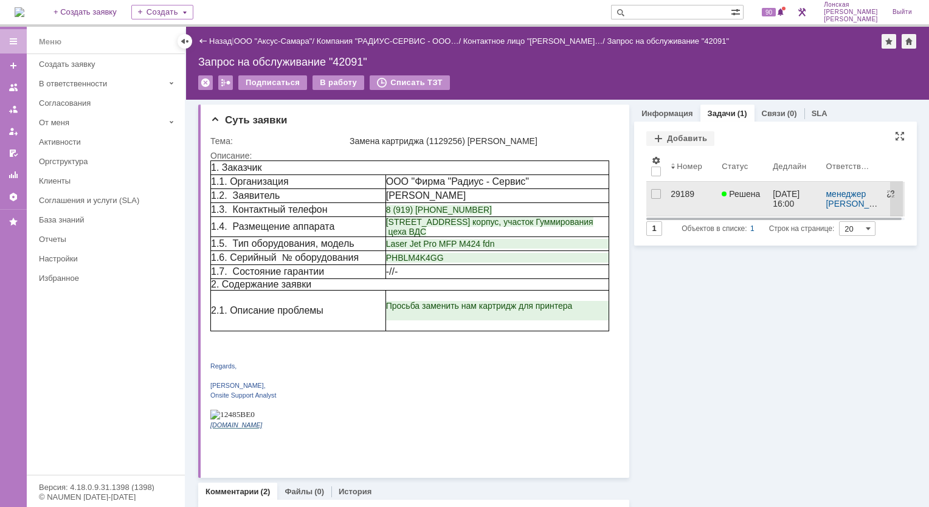
click at [671, 196] on div "29189" at bounding box center [691, 194] width 41 height 10
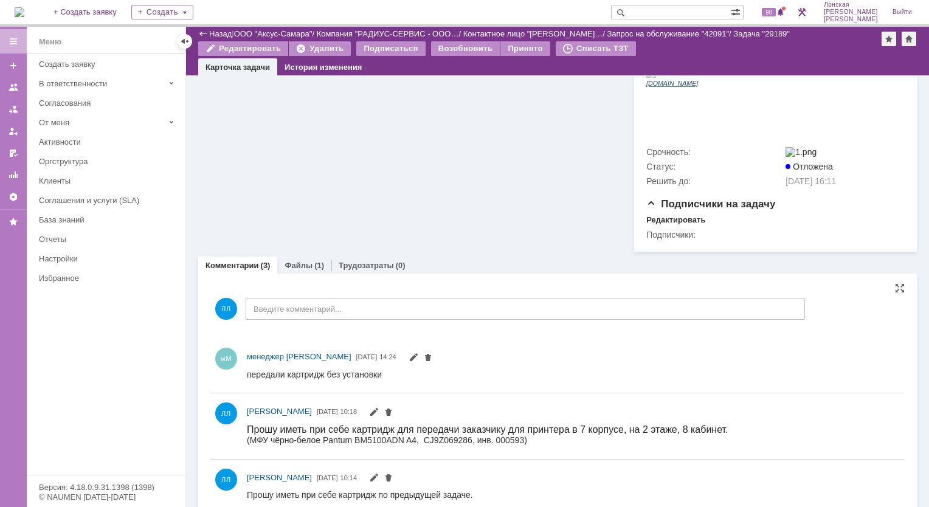
scroll to position [529, 0]
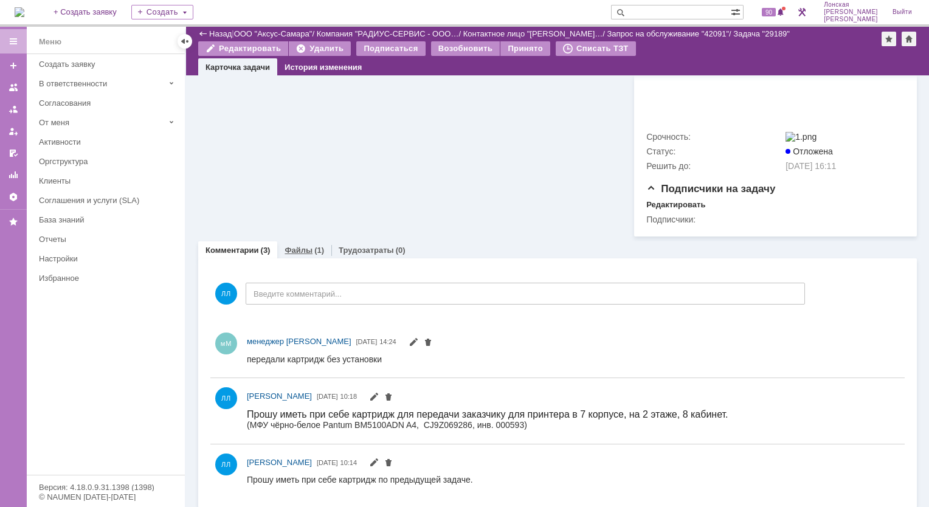
click at [302, 246] on link "Файлы" at bounding box center [299, 250] width 28 height 9
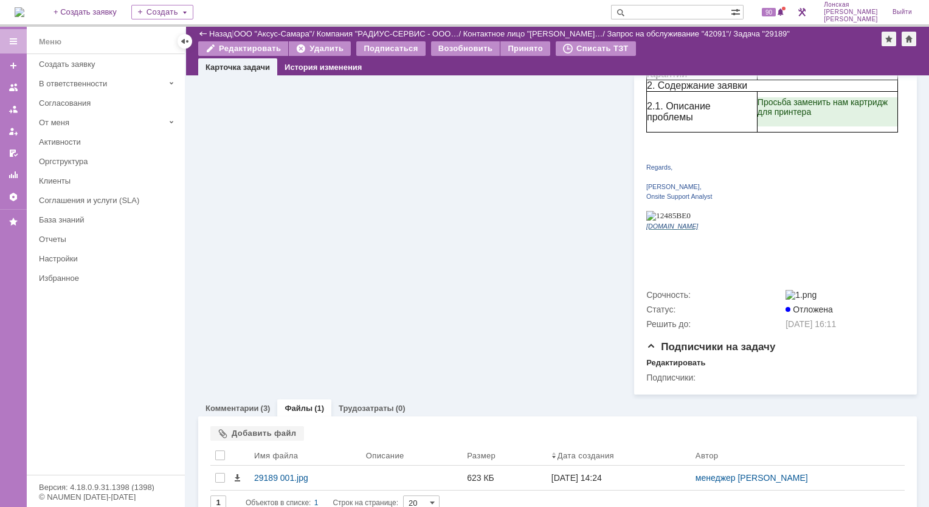
scroll to position [383, 0]
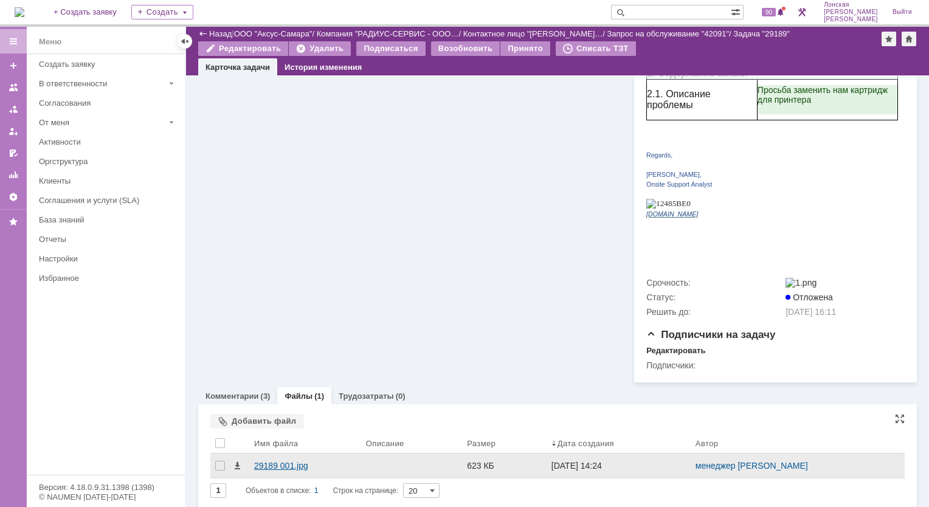
click at [261, 461] on div "29189 001.jpg" at bounding box center [305, 466] width 102 height 10
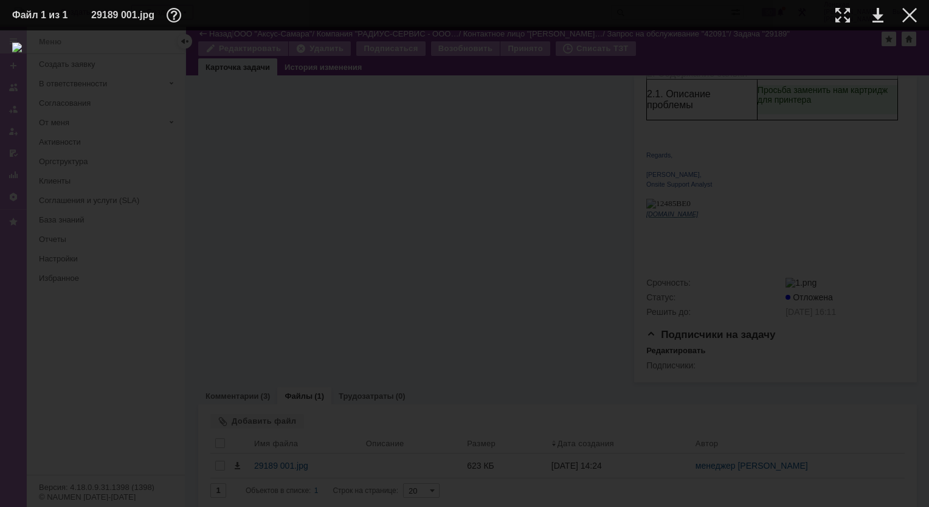
click at [919, 9] on table "Файл 1 из 1 29189 001.jpg" at bounding box center [464, 15] width 929 height 30
drag, startPoint x: 902, startPoint y: 16, endPoint x: 908, endPoint y: 14, distance: 6.9
click at [902, 16] on td at bounding box center [899, 15] width 33 height 18
click at [910, 24] on td at bounding box center [899, 15] width 33 height 18
click at [912, 19] on div at bounding box center [909, 15] width 15 height 15
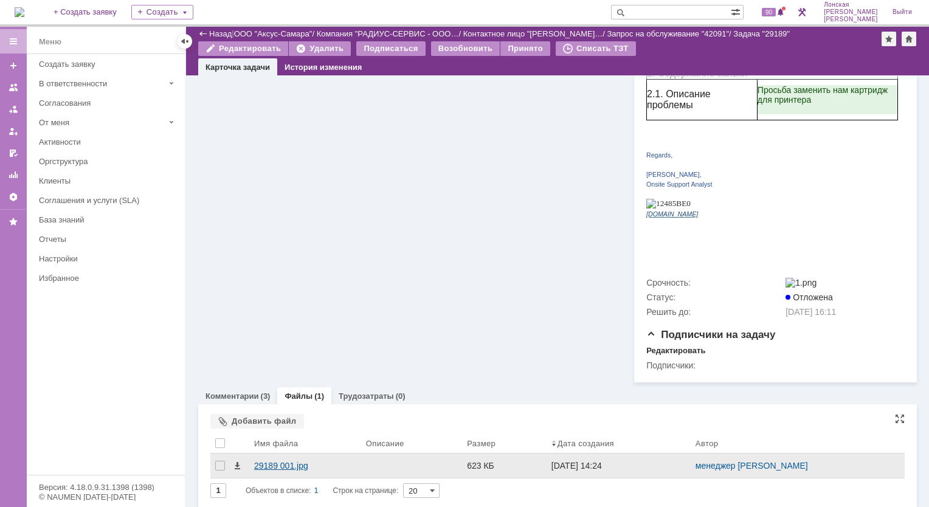
click at [253, 461] on div "29189 001.jpg" at bounding box center [305, 466] width 112 height 24
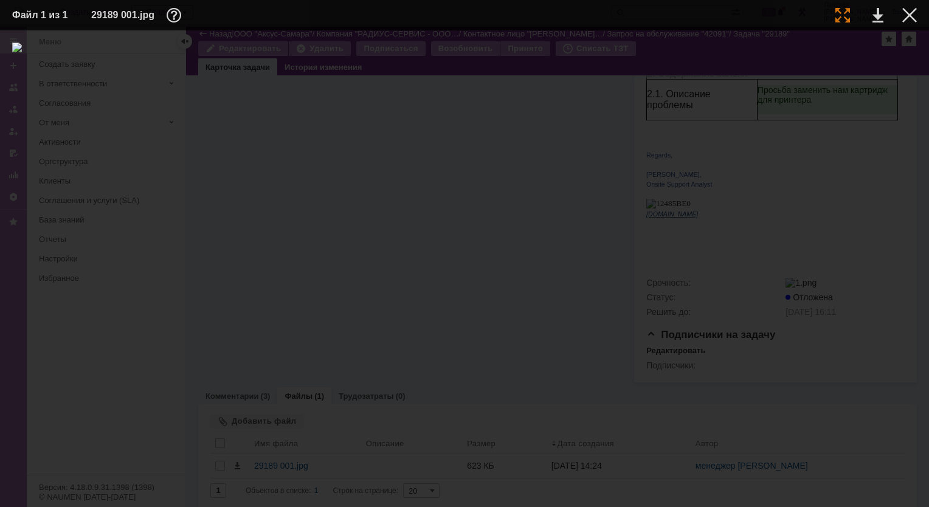
click at [846, 12] on div at bounding box center [842, 15] width 15 height 15
click at [908, 11] on div at bounding box center [909, 15] width 15 height 15
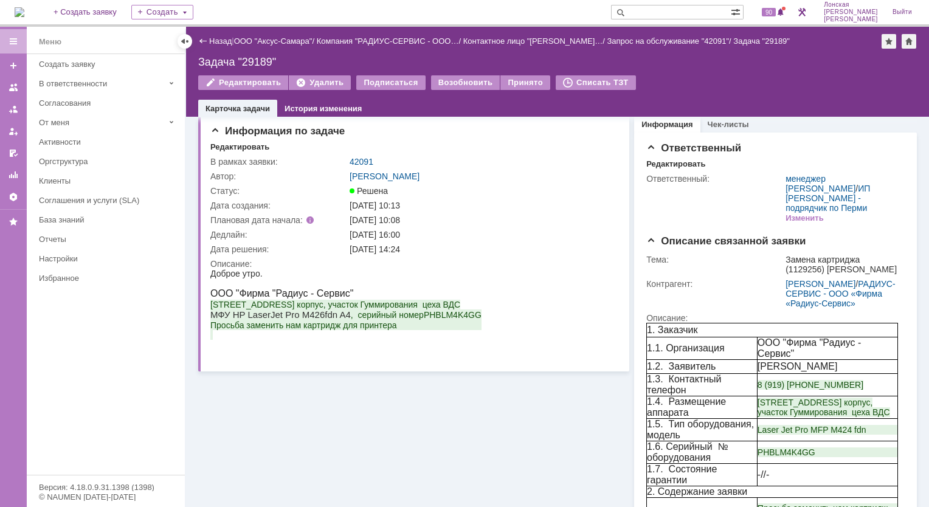
scroll to position [0, 0]
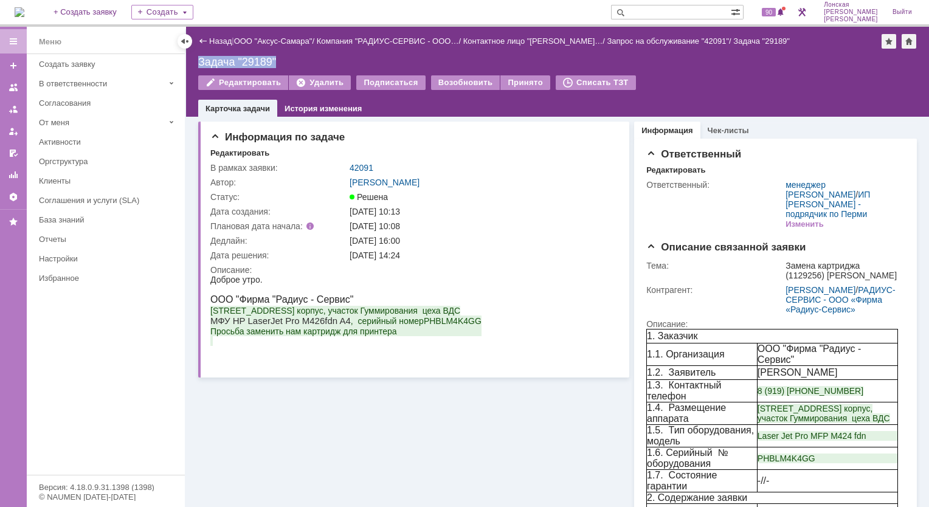
drag, startPoint x: 199, startPoint y: 59, endPoint x: 276, endPoint y: 63, distance: 77.3
click at [276, 63] on div "Задача "29189"" at bounding box center [557, 62] width 719 height 12
copy div "Задача "29189""
click at [359, 167] on link "42091" at bounding box center [362, 168] width 24 height 10
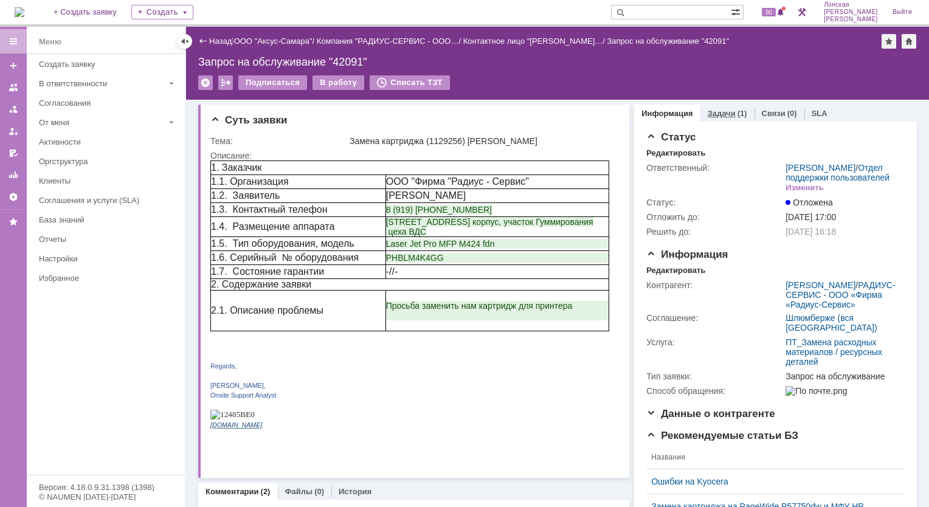
click at [708, 110] on link "Задачи" at bounding box center [722, 113] width 28 height 9
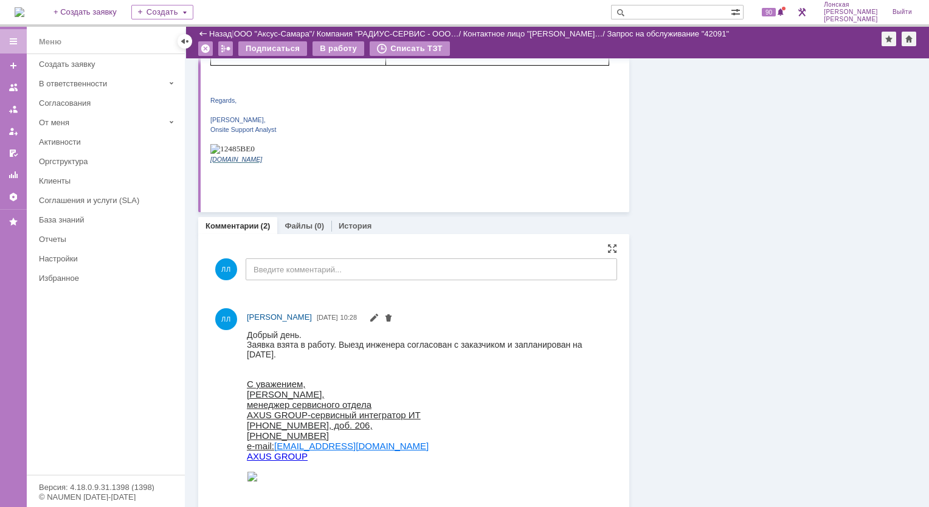
scroll to position [243, 0]
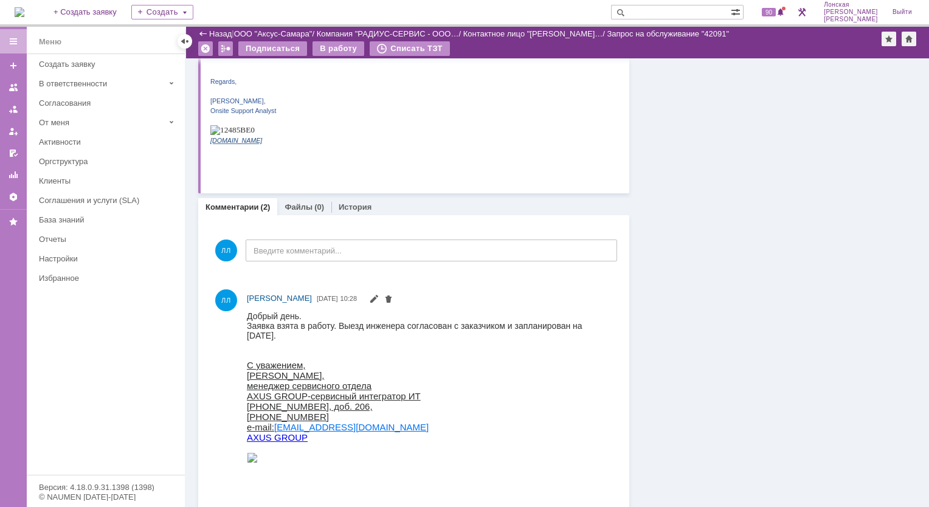
click at [241, 207] on link "Комментарии" at bounding box center [231, 206] width 53 height 9
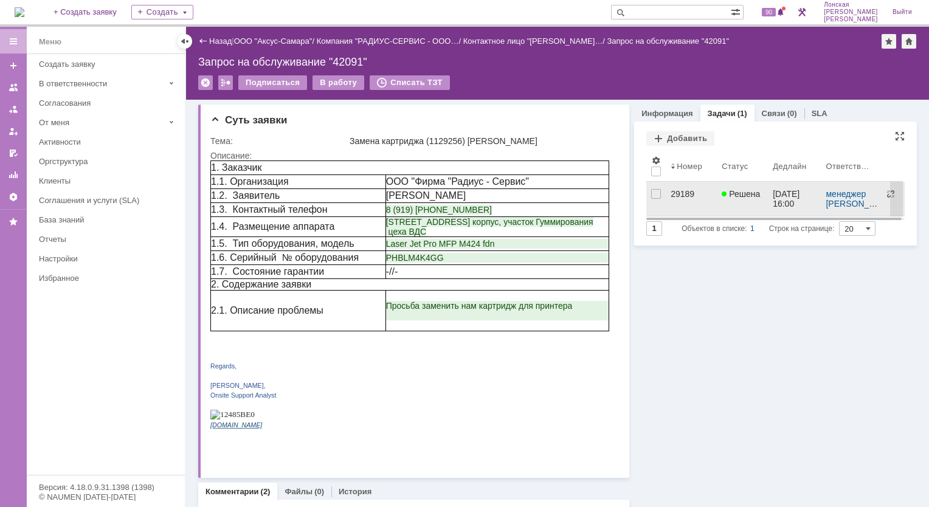
click at [678, 193] on div "29189" at bounding box center [691, 194] width 41 height 10
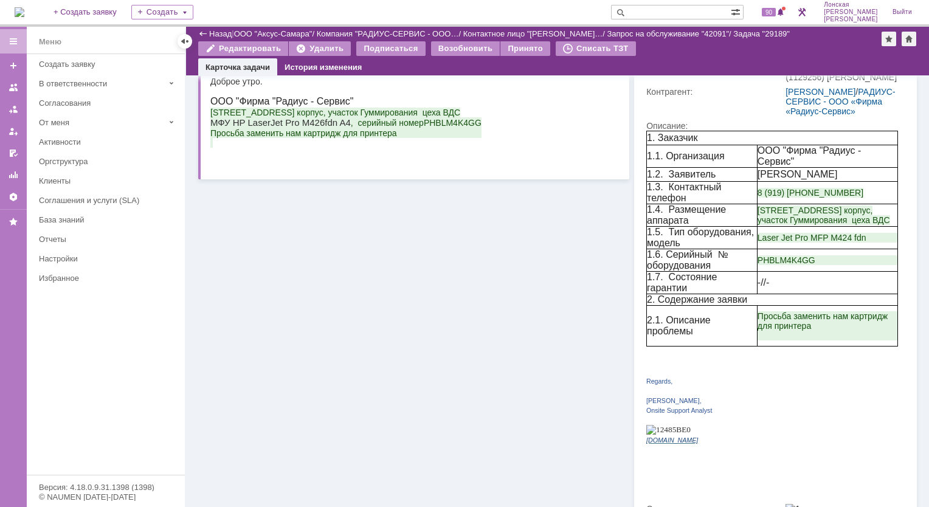
scroll to position [461, 0]
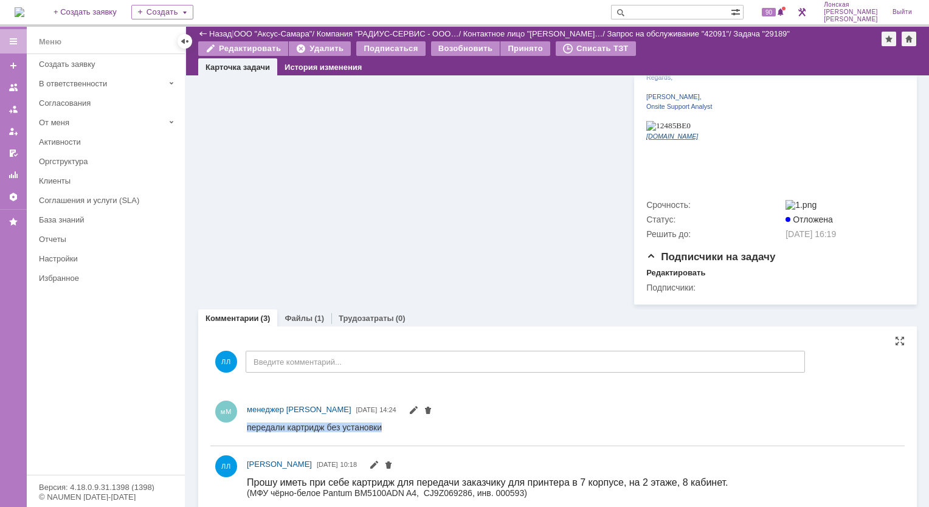
drag, startPoint x: 247, startPoint y: 429, endPoint x: 383, endPoint y: 426, distance: 136.2
click at [383, 426] on html "передали картридж без установки" at bounding box center [568, 427] width 643 height 11
copy div "передали картридж без установки"
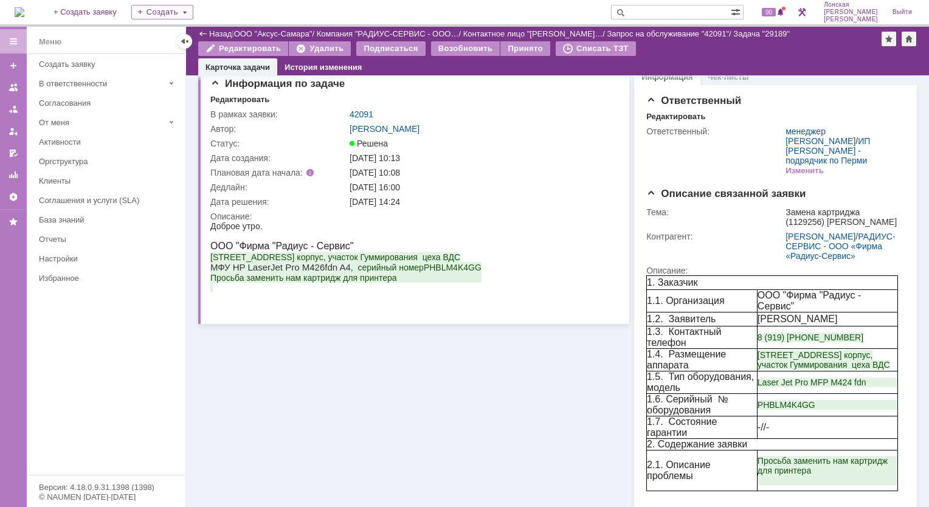
scroll to position [0, 0]
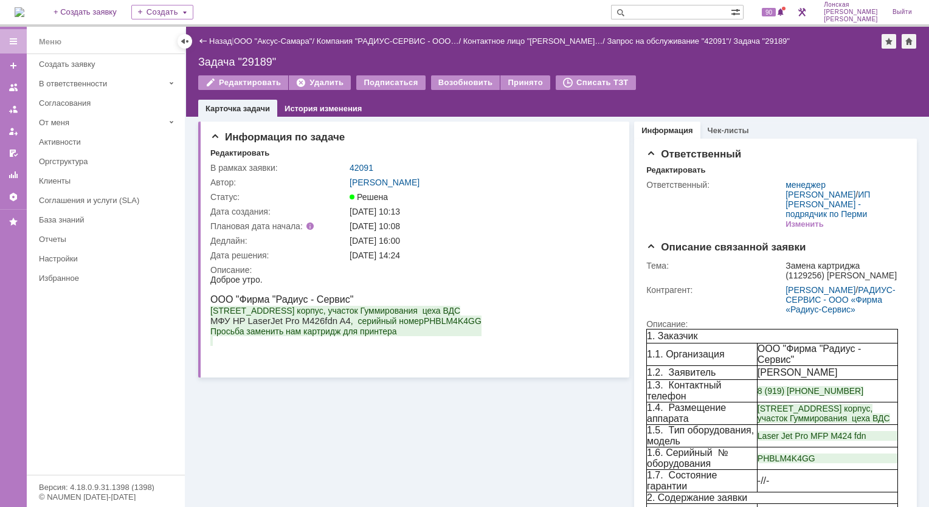
click at [362, 165] on link "42091" at bounding box center [362, 168] width 24 height 10
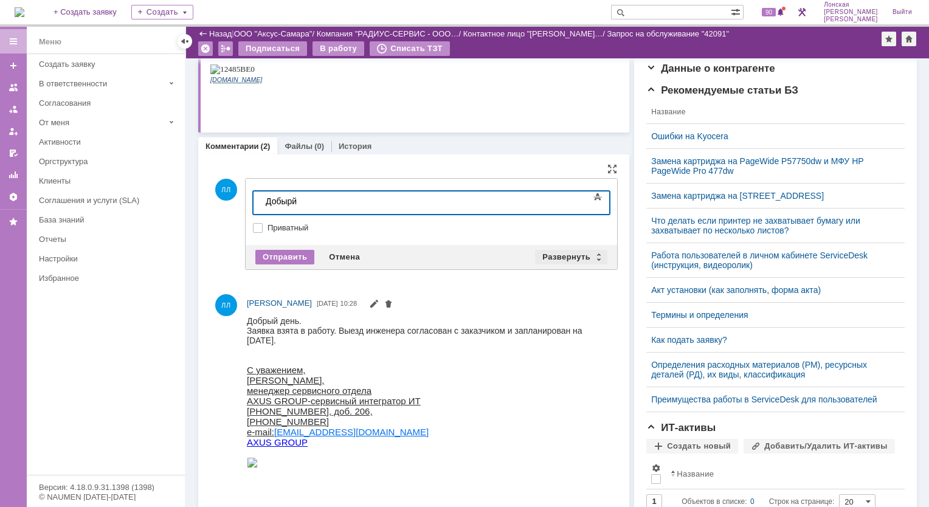
click at [590, 257] on div "Развернуть" at bounding box center [571, 257] width 72 height 15
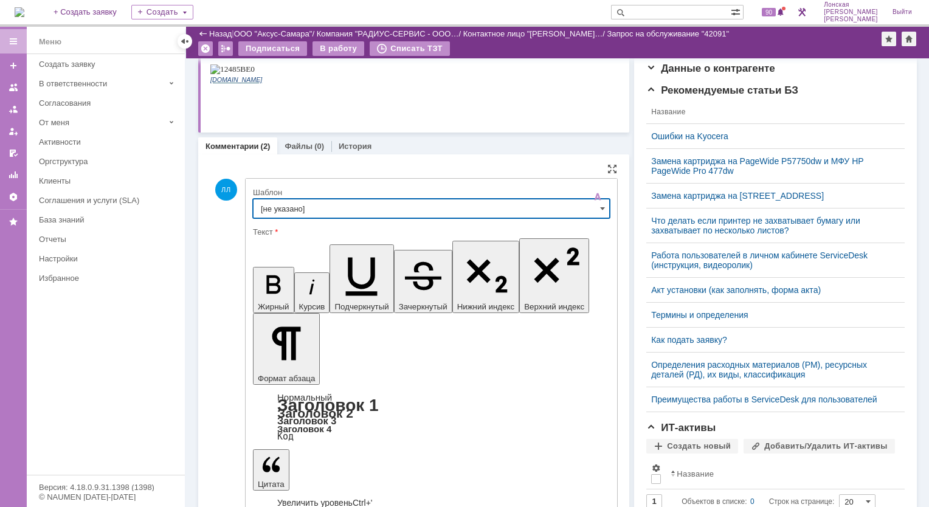
click at [418, 205] on input "[не указано]" at bounding box center [431, 208] width 357 height 19
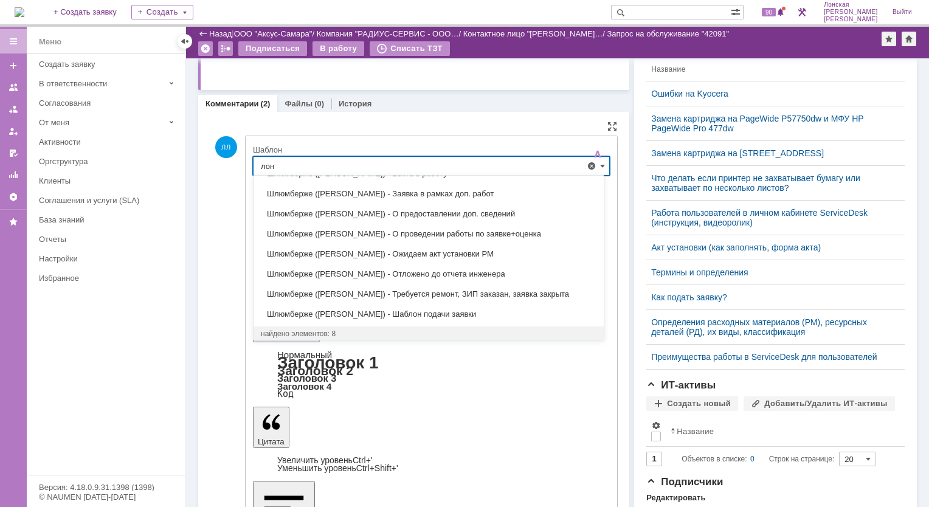
scroll to position [365, 0]
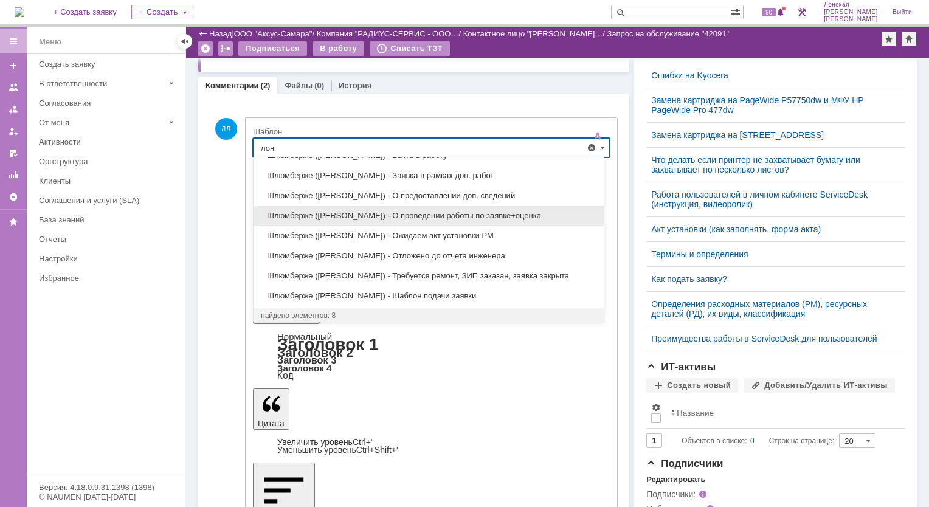
click at [420, 213] on span "Шлюмберже ([PERSON_NAME]) - О проведении работы по заявке+оценка" at bounding box center [429, 216] width 336 height 10
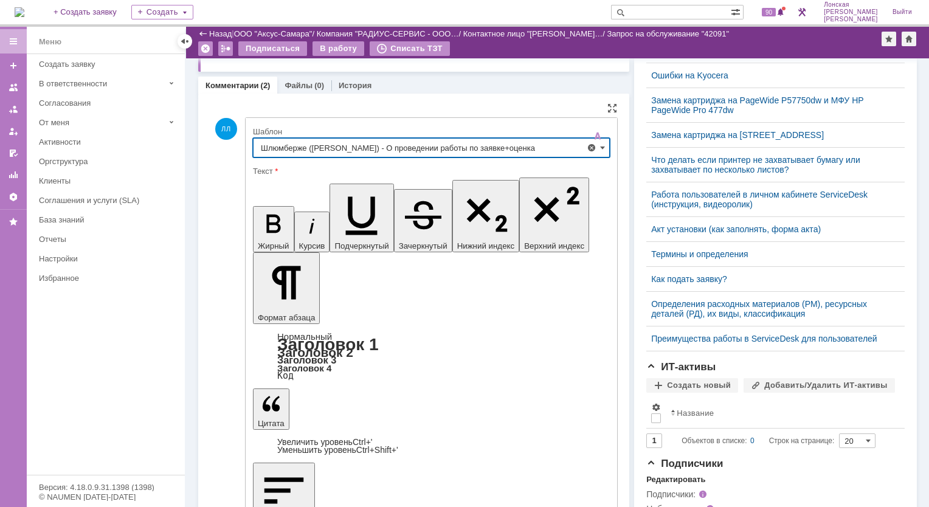
type input "Шлюмберже ([PERSON_NAME]) - О проведении работы по заявке+оценка"
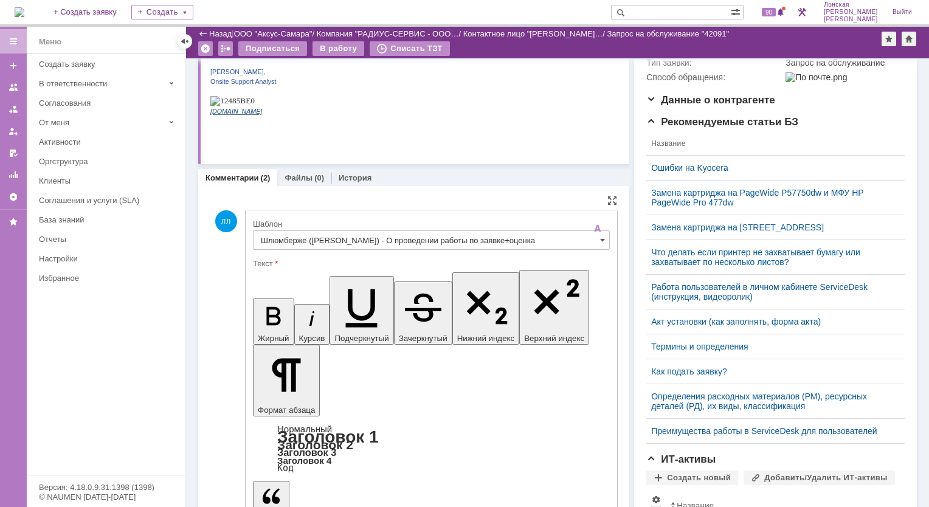
scroll to position [486, 0]
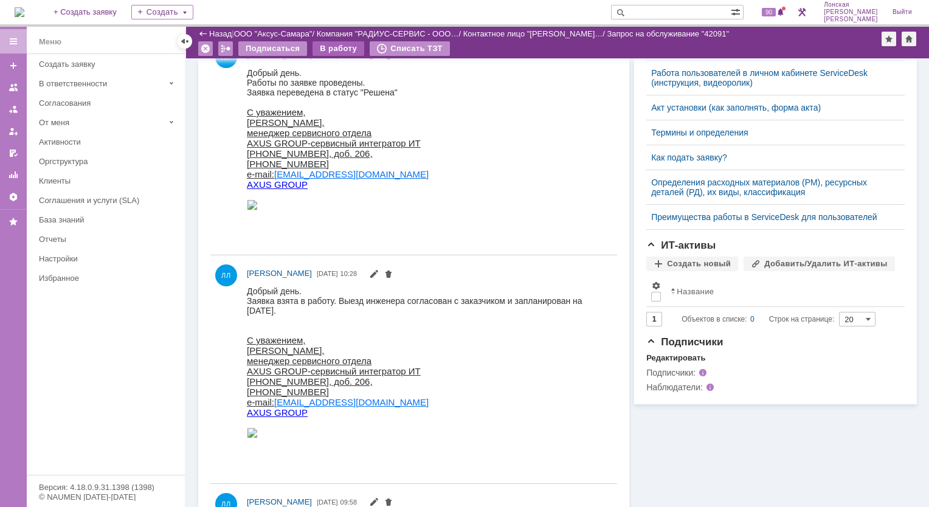
click at [346, 51] on div "В работу" at bounding box center [338, 48] width 52 height 15
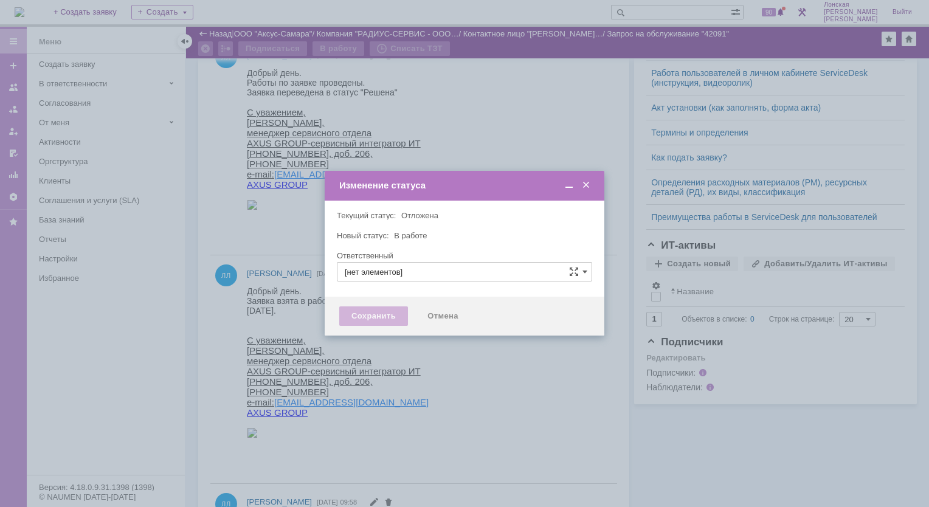
type input "[PERSON_NAME]"
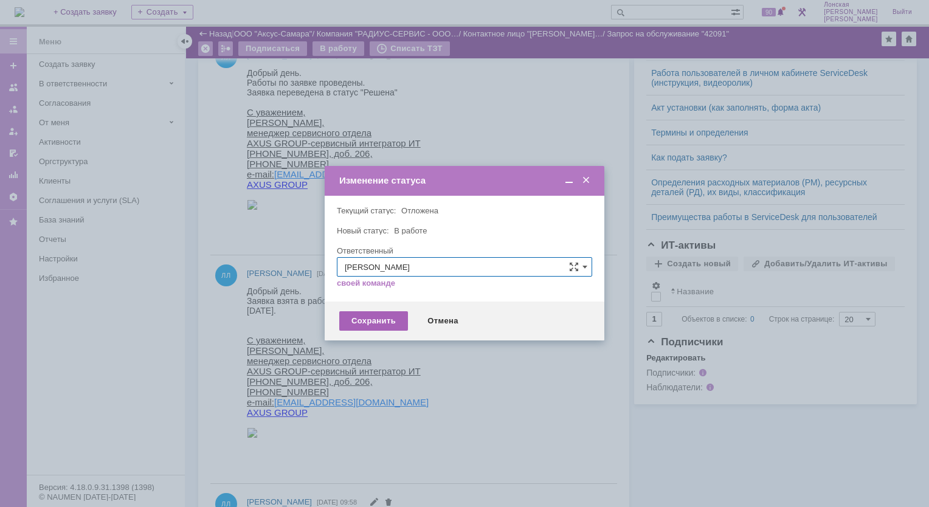
click at [378, 320] on div "Сохранить" at bounding box center [373, 320] width 69 height 19
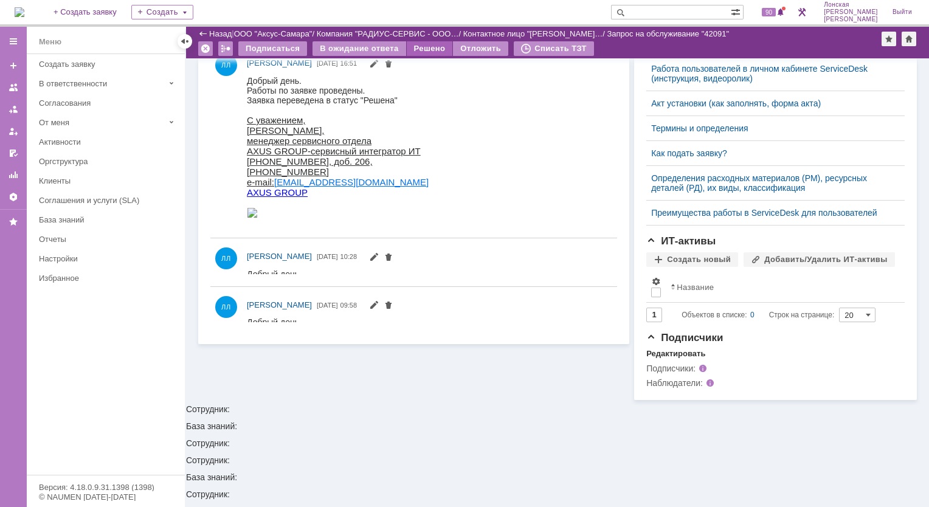
scroll to position [0, 0]
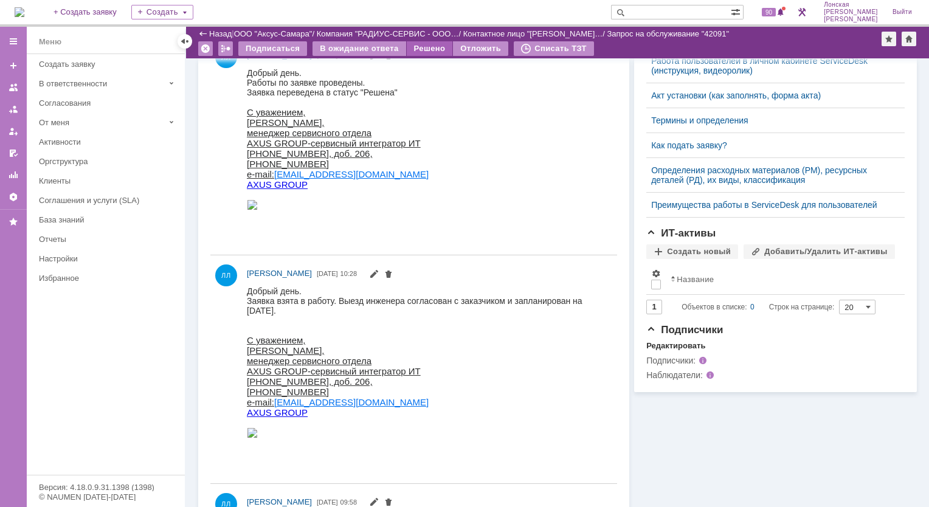
click at [426, 47] on div "Решено" at bounding box center [430, 48] width 46 height 15
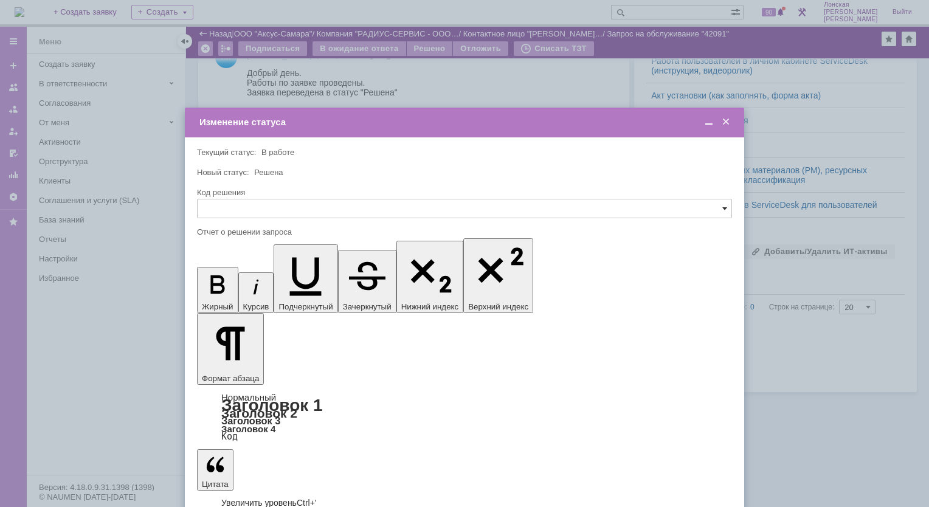
click at [726, 210] on span at bounding box center [724, 209] width 5 height 10
click at [233, 291] on span "Решено" at bounding box center [464, 291] width 519 height 10
type input "Р"
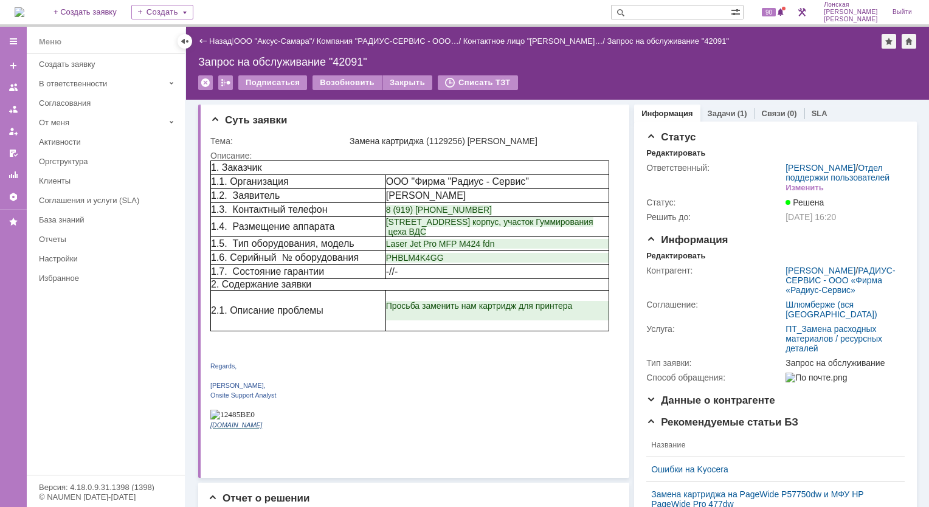
click at [24, 11] on img at bounding box center [20, 12] width 10 height 10
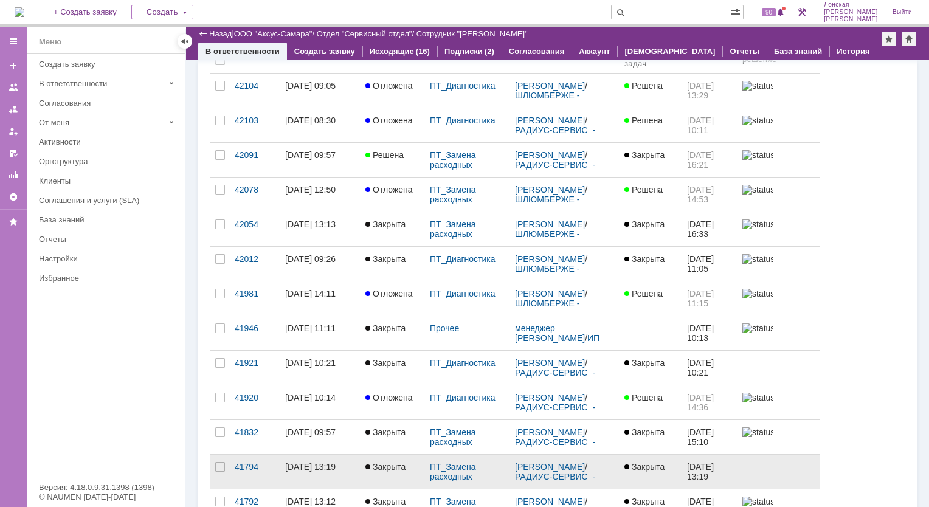
scroll to position [61, 0]
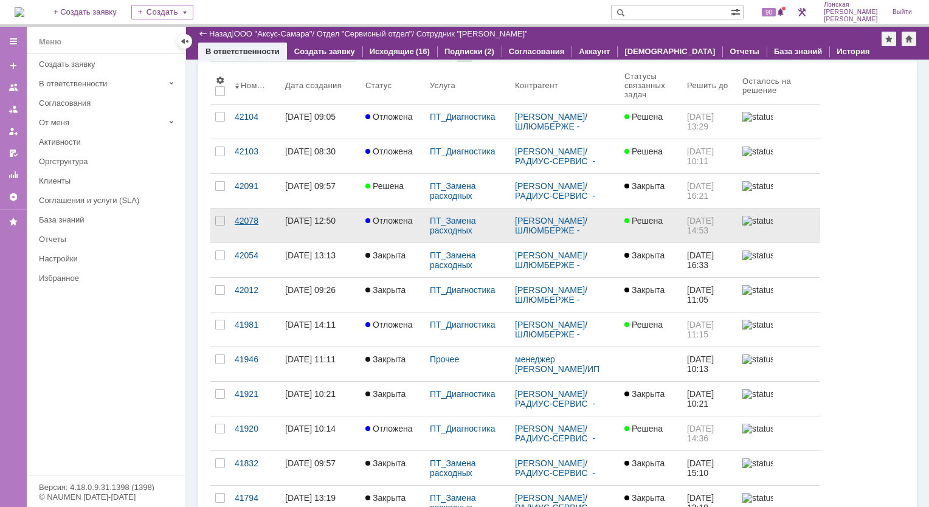
click at [247, 223] on div "42078" at bounding box center [255, 221] width 41 height 10
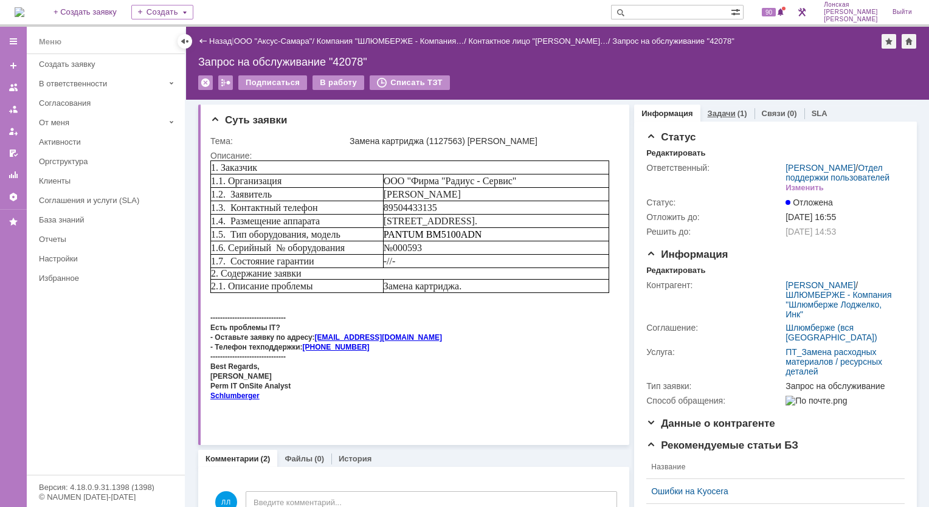
click at [708, 116] on link "Задачи" at bounding box center [722, 113] width 28 height 9
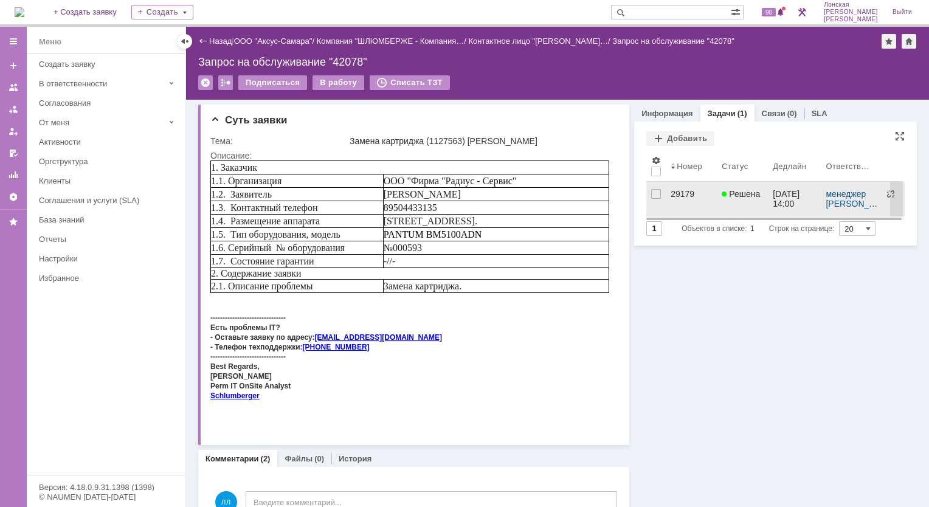
click at [676, 193] on div "29179" at bounding box center [691, 194] width 41 height 10
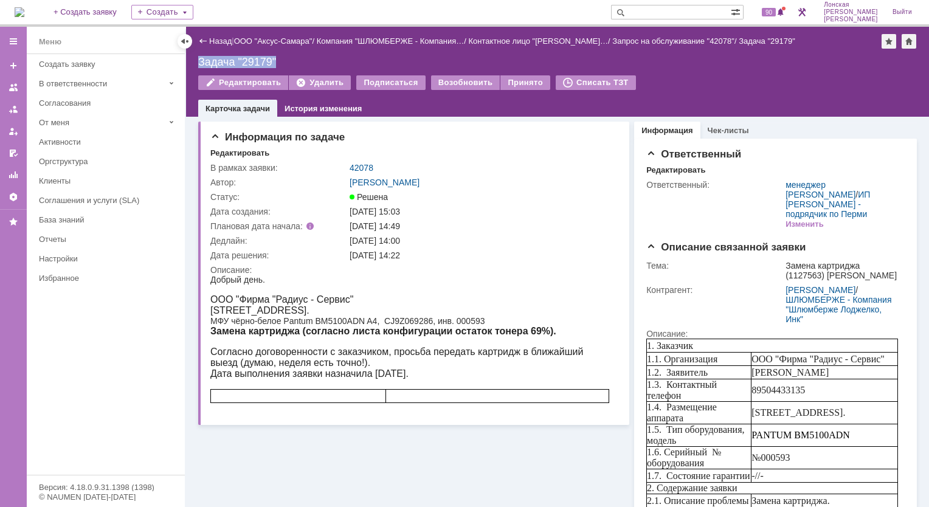
drag, startPoint x: 276, startPoint y: 59, endPoint x: 197, endPoint y: 63, distance: 79.1
click at [197, 63] on div "Назад | ООО "Аксус-Самара" / Компания "ШЛЮМБЕРЖЕ - Компания… / Контактное лицо …" at bounding box center [557, 72] width 743 height 90
copy div "Задача "29179""
click at [570, 242] on div "[DATE] 14:00" at bounding box center [481, 241] width 263 height 10
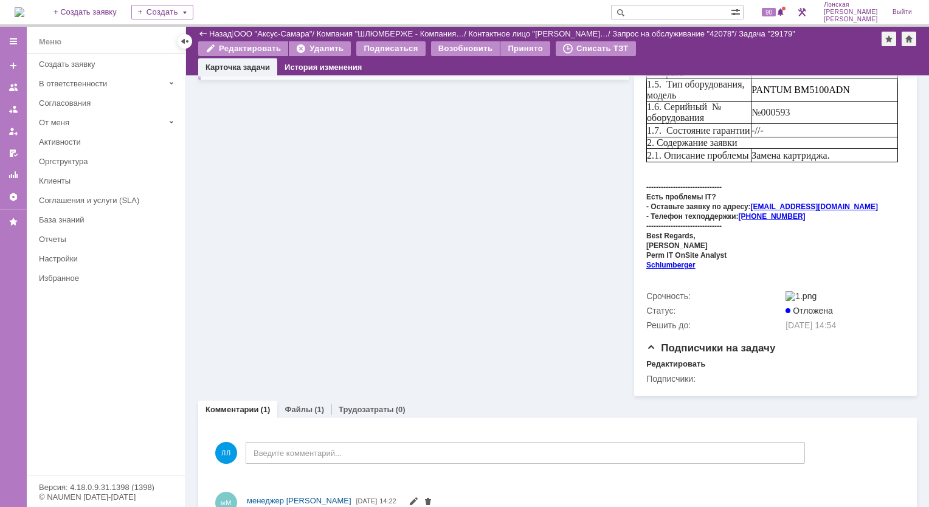
scroll to position [343, 0]
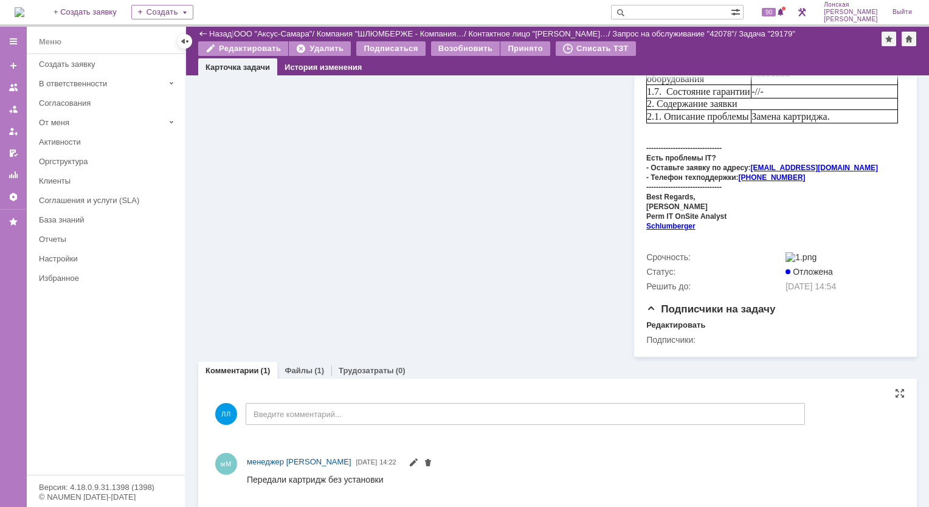
drag, startPoint x: 246, startPoint y: 473, endPoint x: 392, endPoint y: 482, distance: 146.2
click at [392, 482] on div "мМ менеджер МИКО [DATE] 14:22" at bounding box center [557, 471] width 694 height 44
drag, startPoint x: 638, startPoint y: 957, endPoint x: 377, endPoint y: 483, distance: 542.0
drag, startPoint x: 383, startPoint y: 478, endPoint x: 224, endPoint y: 477, distance: 159.3
click at [247, 477] on html "Передали картридж без установки" at bounding box center [568, 479] width 643 height 11
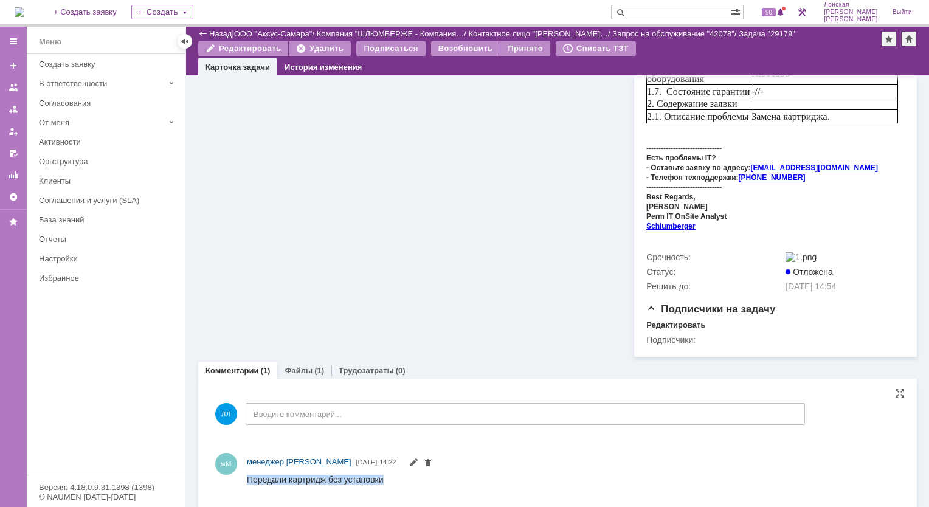
copy div "Передали картридж без установки"
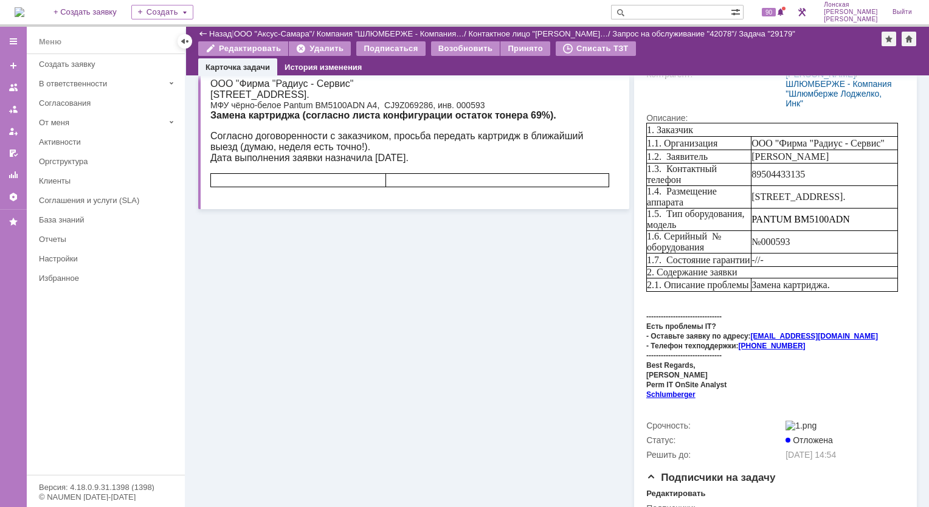
scroll to position [0, 0]
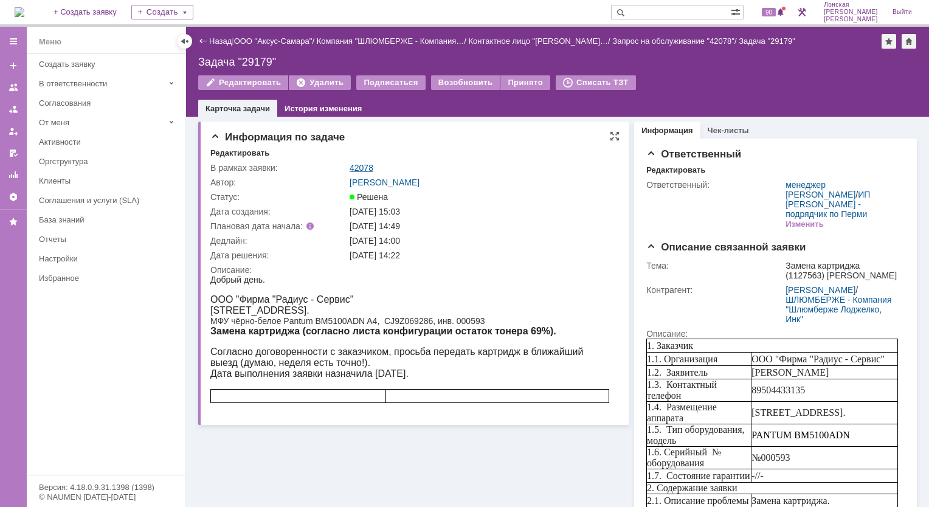
click at [355, 164] on link "42078" at bounding box center [362, 168] width 24 height 10
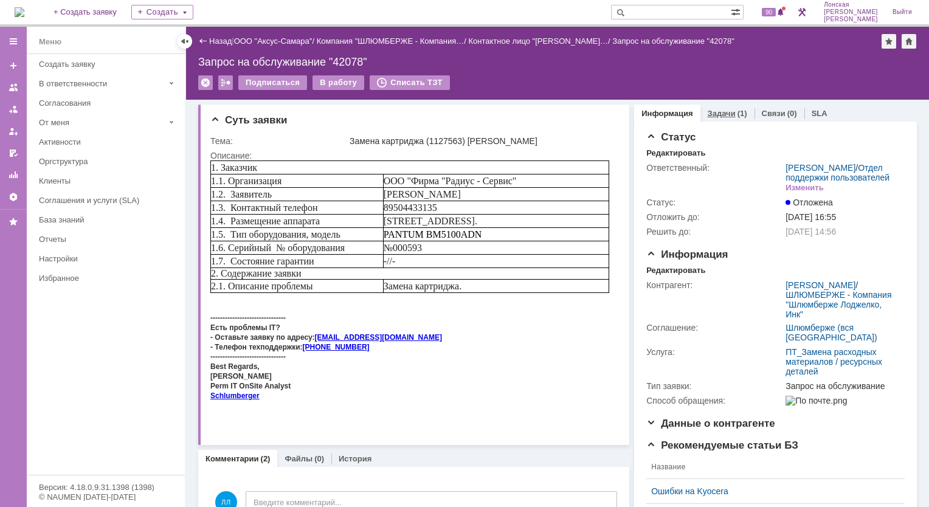
click at [712, 116] on link "Задачи" at bounding box center [722, 113] width 28 height 9
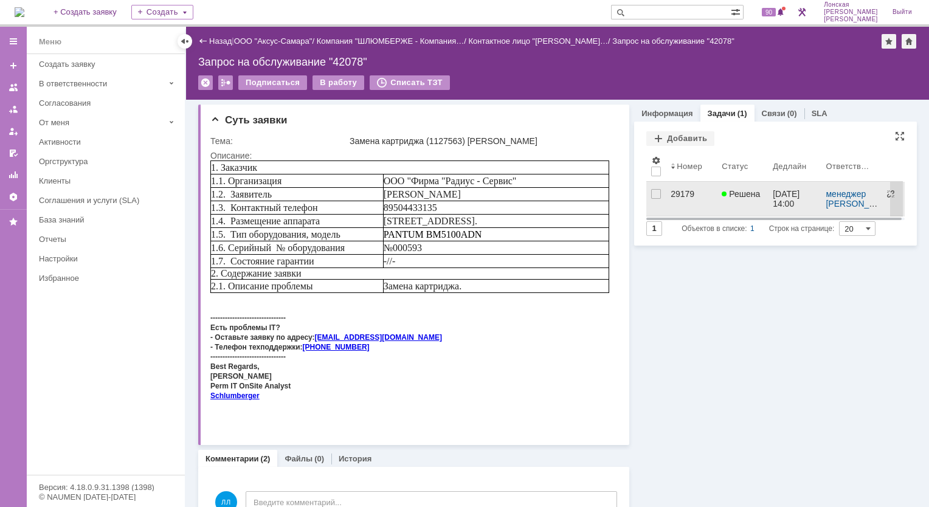
click at [674, 191] on div "29179" at bounding box center [691, 194] width 41 height 10
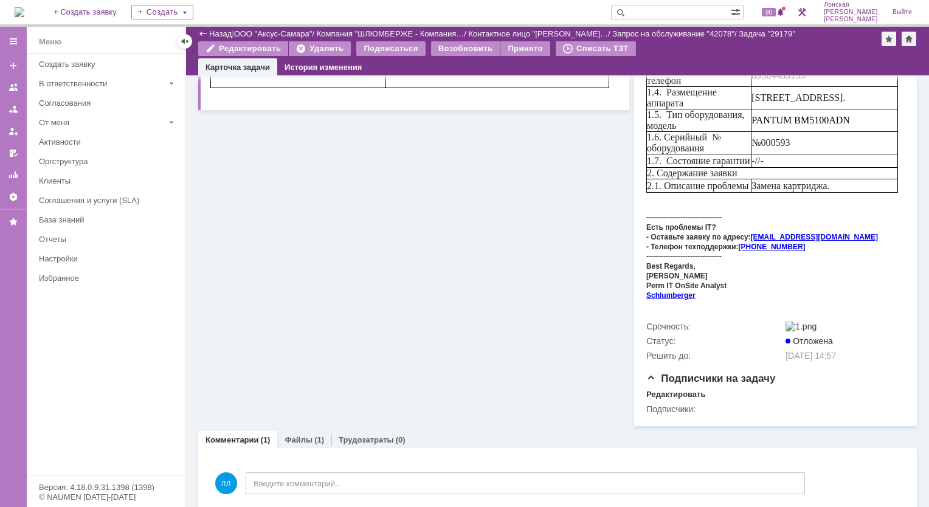
scroll to position [304, 0]
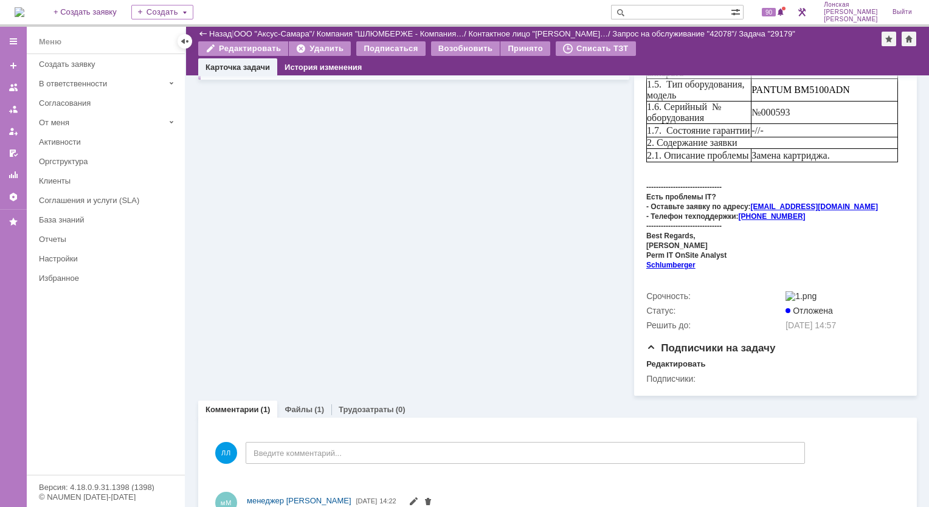
click at [308, 407] on link "Файлы" at bounding box center [299, 409] width 28 height 9
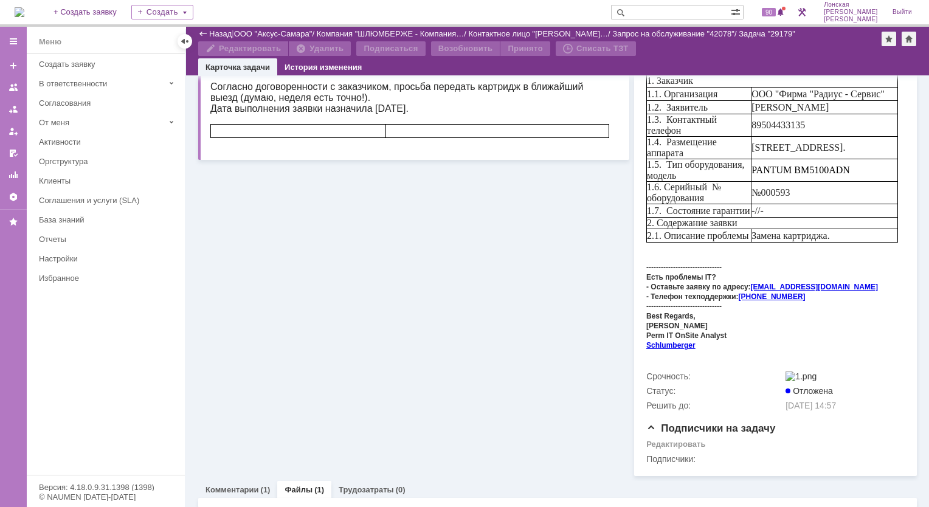
scroll to position [304, 0]
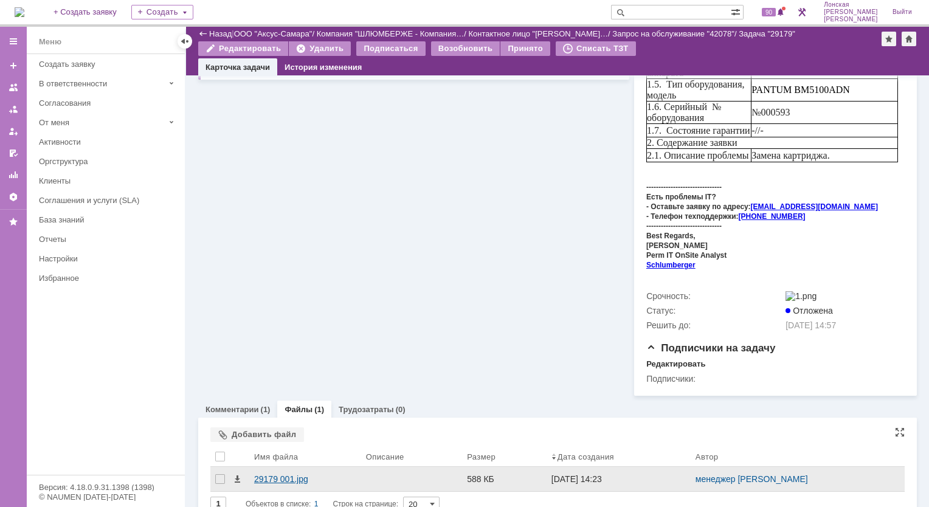
click at [289, 476] on div "29179 001.jpg" at bounding box center [305, 479] width 102 height 10
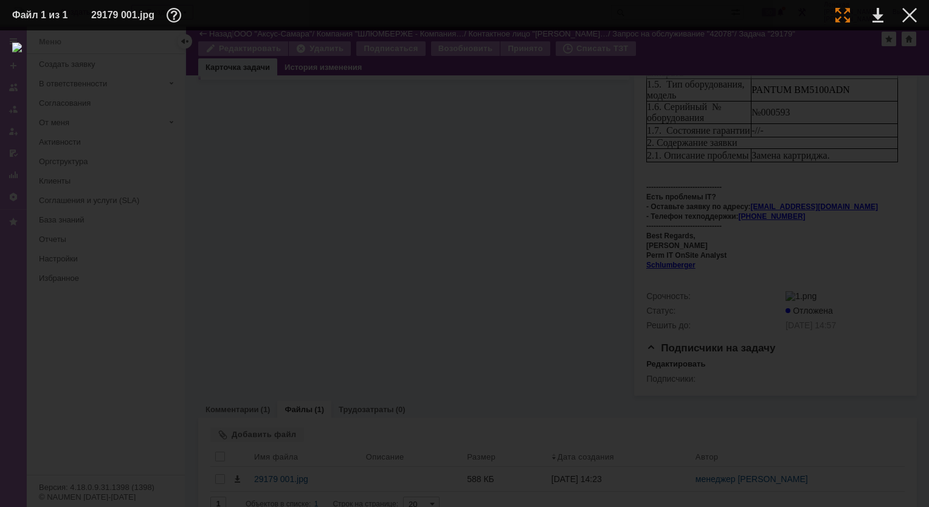
click at [837, 13] on div at bounding box center [842, 15] width 15 height 15
click at [909, 22] on div at bounding box center [909, 15] width 15 height 15
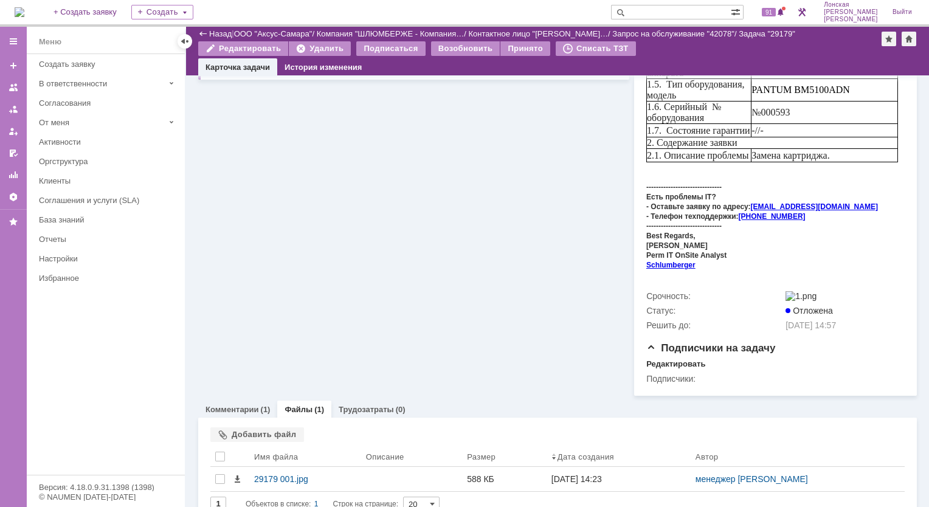
scroll to position [0, 0]
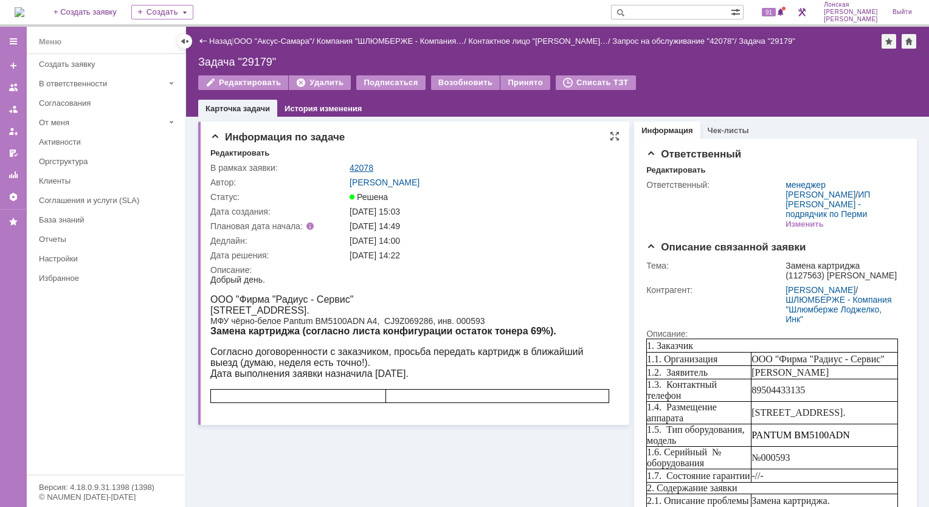
click at [362, 169] on link "42078" at bounding box center [362, 168] width 24 height 10
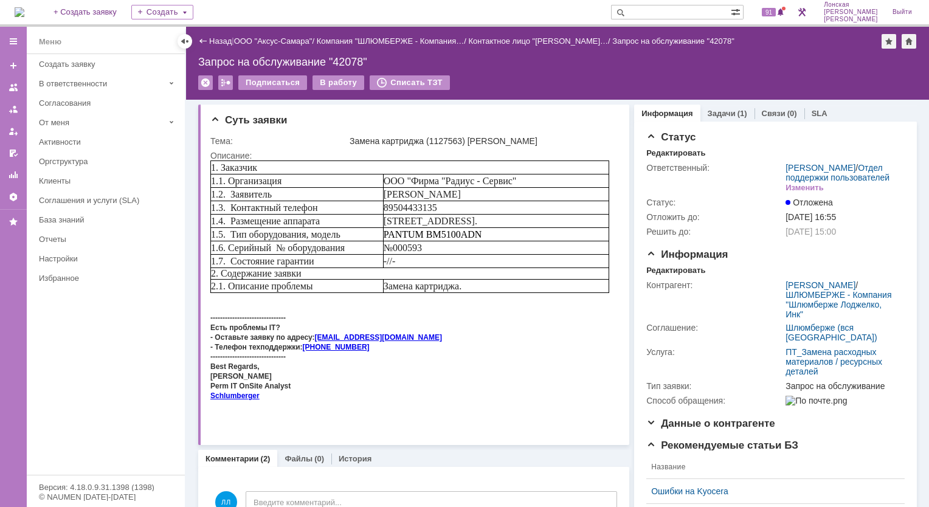
click at [710, 119] on div "Задачи (1)" at bounding box center [727, 114] width 54 height 18
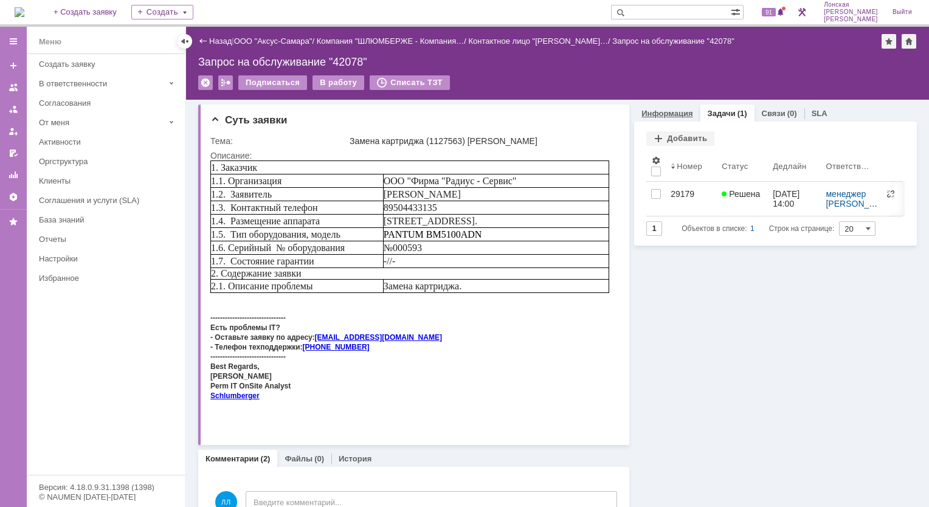
click at [660, 114] on link "Информация" at bounding box center [666, 113] width 51 height 9
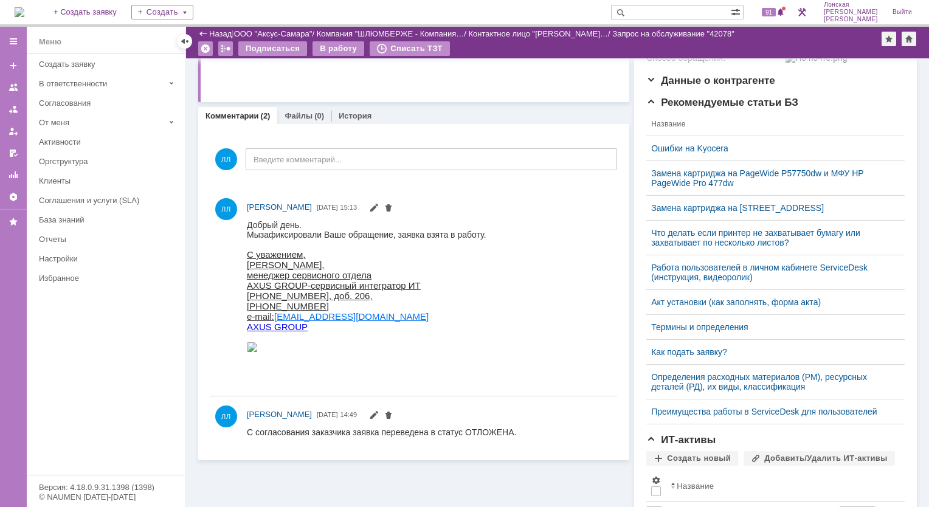
scroll to position [304, 0]
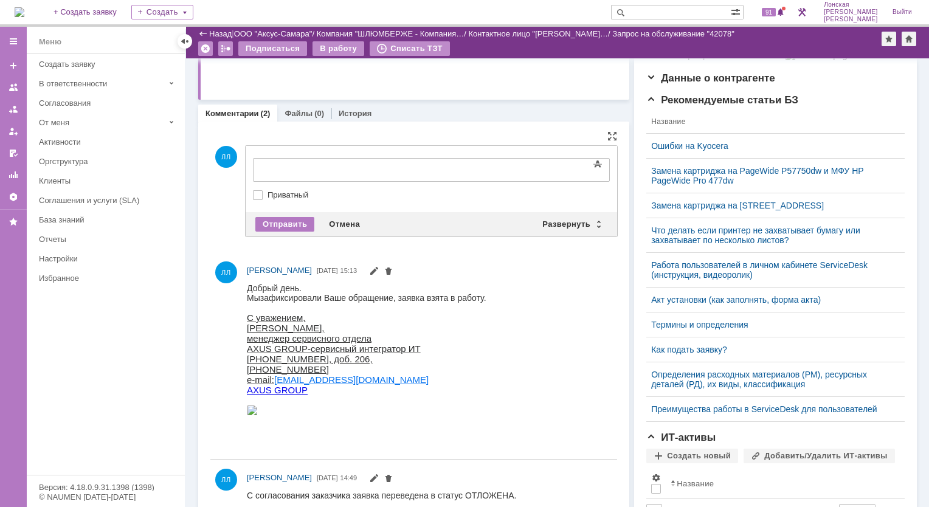
drag, startPoint x: 282, startPoint y: 157, endPoint x: 40, endPoint y: 1, distance: 288.5
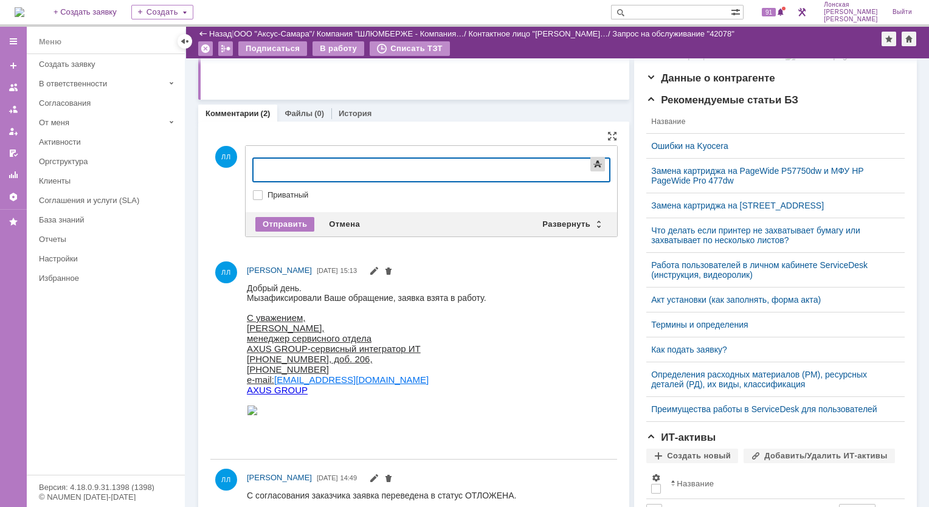
drag, startPoint x: 595, startPoint y: 169, endPoint x: 592, endPoint y: 180, distance: 11.5
click at [595, 170] on span at bounding box center [597, 164] width 15 height 15
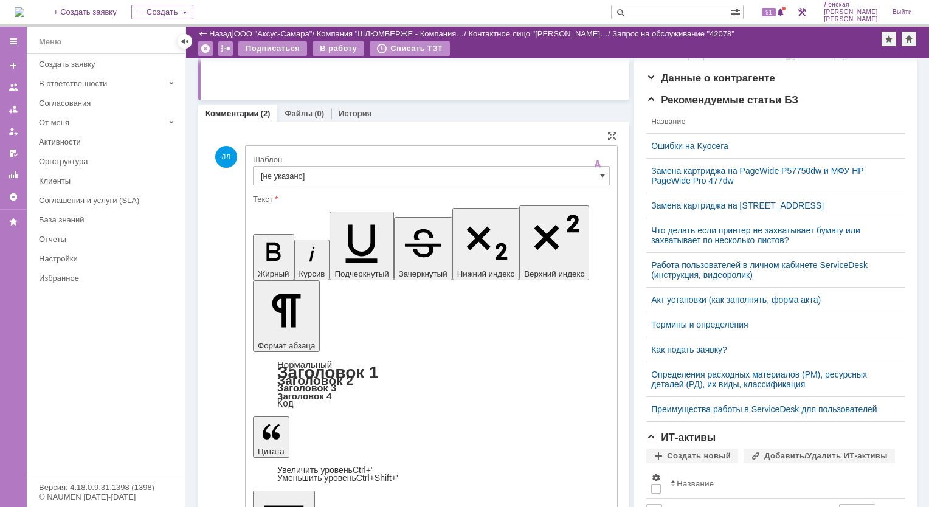
click at [593, 176] on input "[не указано]" at bounding box center [431, 175] width 357 height 19
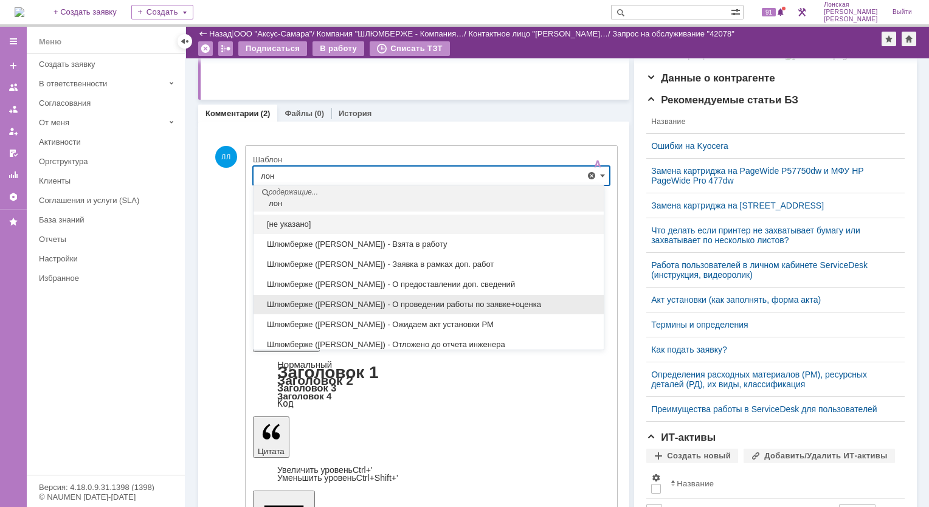
click at [478, 300] on span "Шлюмберже ([PERSON_NAME]) - О проведении работы по заявке+оценка" at bounding box center [429, 305] width 336 height 10
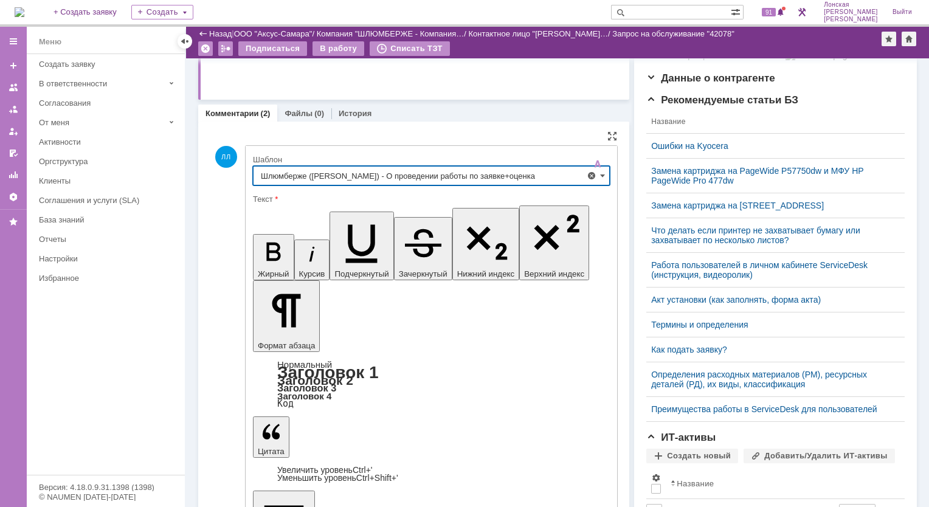
type input "Шлюмберже ([PERSON_NAME]) - О проведении работы по заявке+оценка"
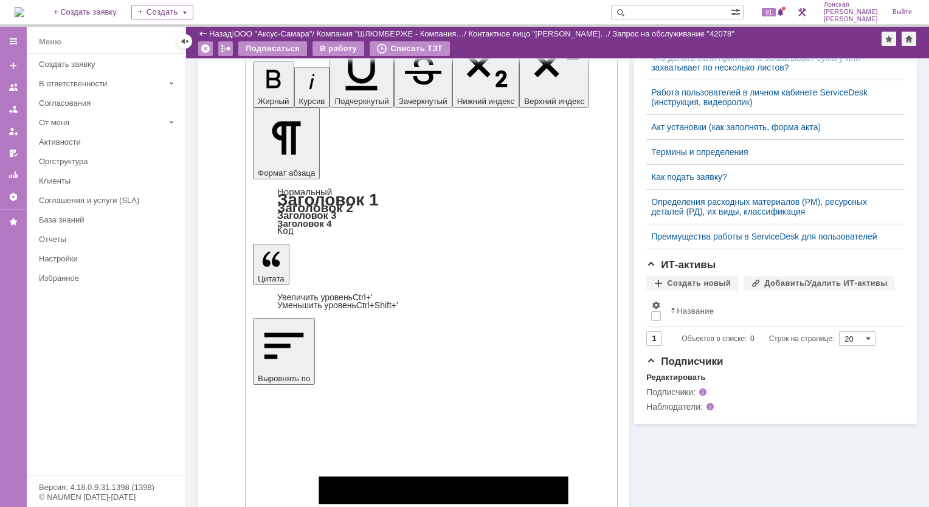
scroll to position [486, 0]
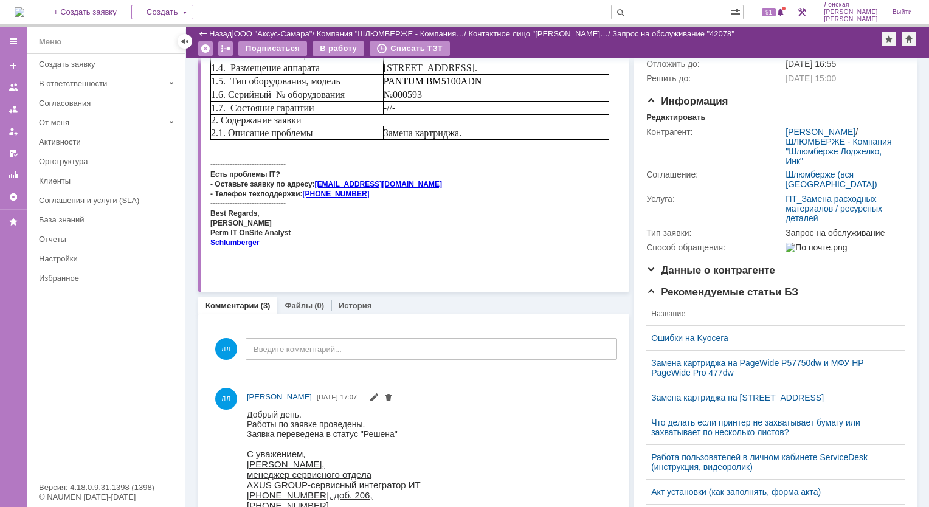
scroll to position [0, 0]
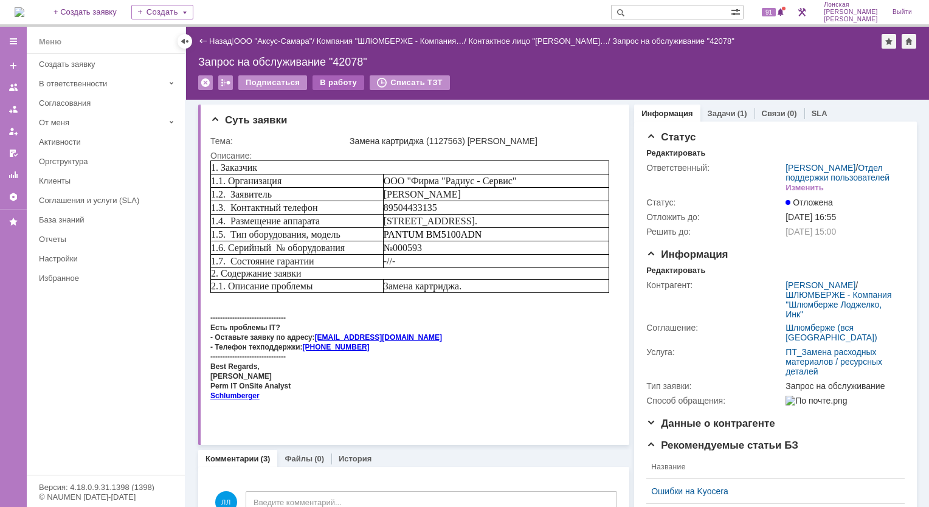
click at [334, 86] on div "В работу" at bounding box center [338, 82] width 52 height 15
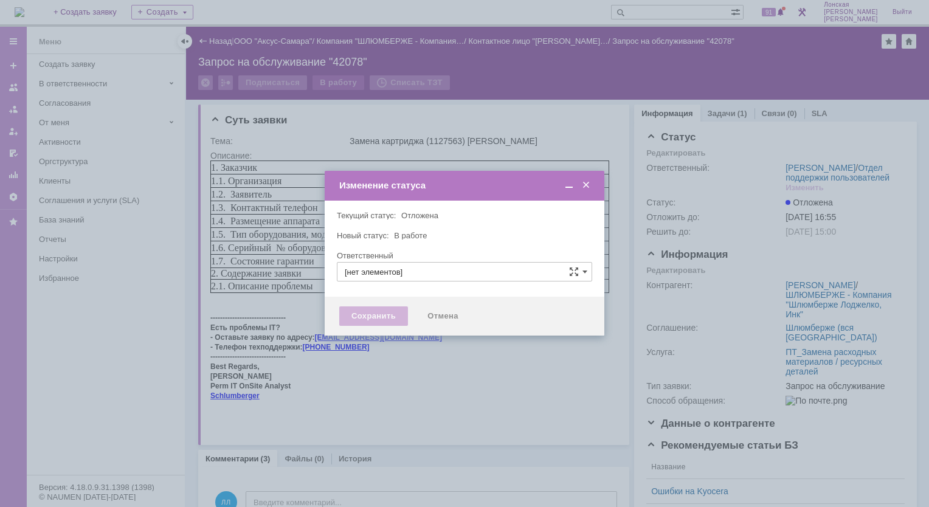
type input "[PERSON_NAME]"
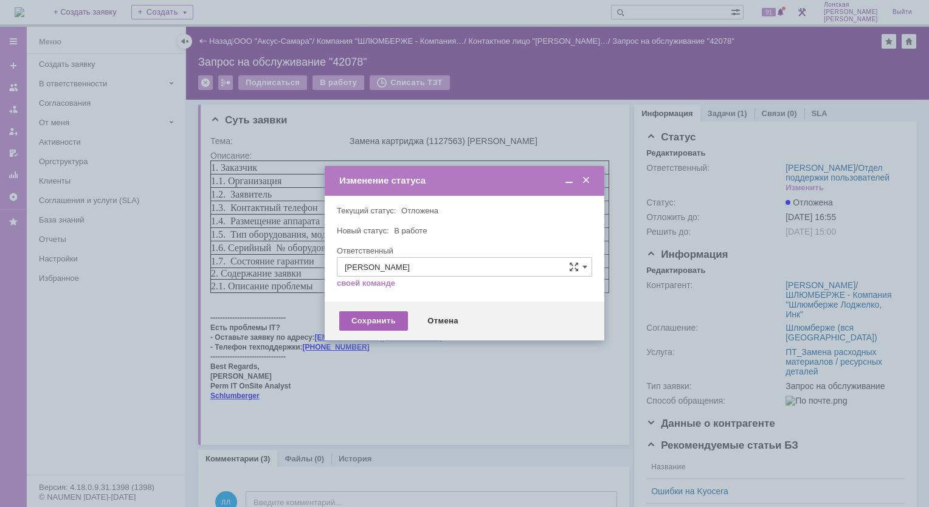
click at [355, 320] on div "Сохранить" at bounding box center [373, 320] width 69 height 19
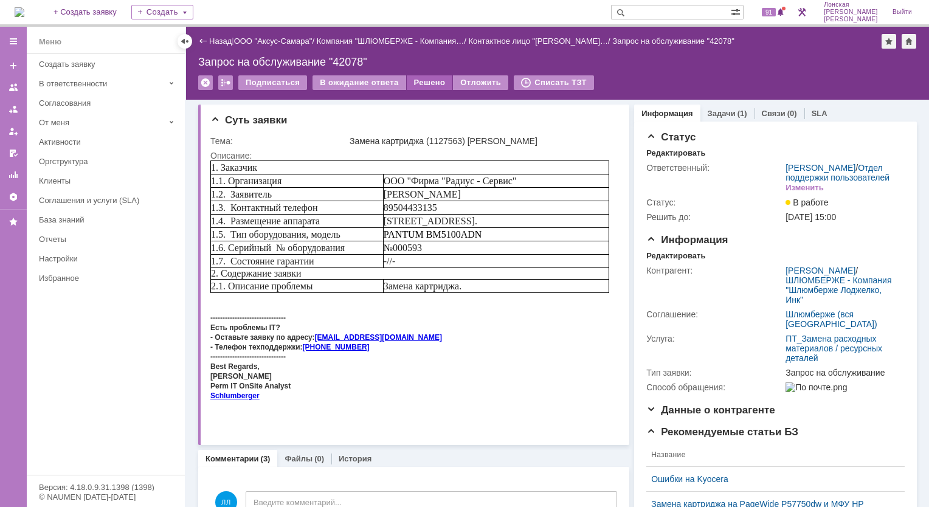
click at [434, 82] on div "Решено" at bounding box center [430, 82] width 46 height 15
